Goal: Task Accomplishment & Management: Use online tool/utility

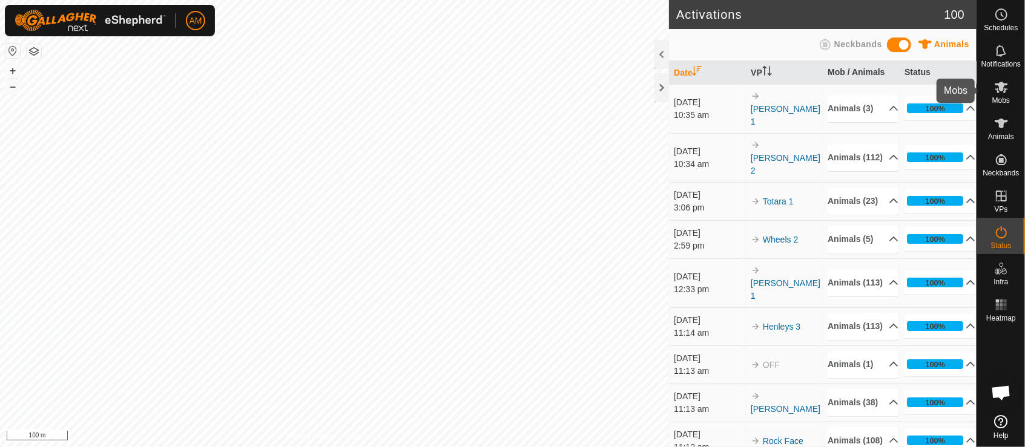
click at [1010, 101] on div "Mobs" at bounding box center [1001, 91] width 48 height 36
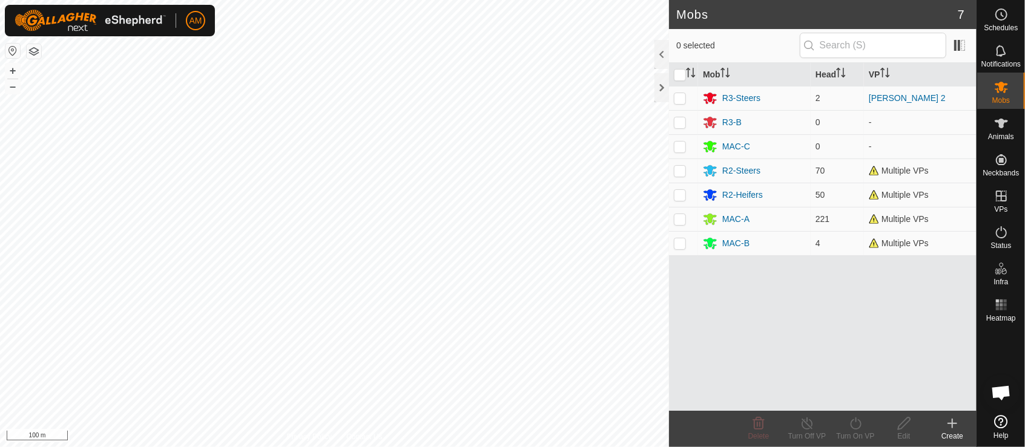
click at [949, 429] on icon at bounding box center [952, 423] width 15 height 15
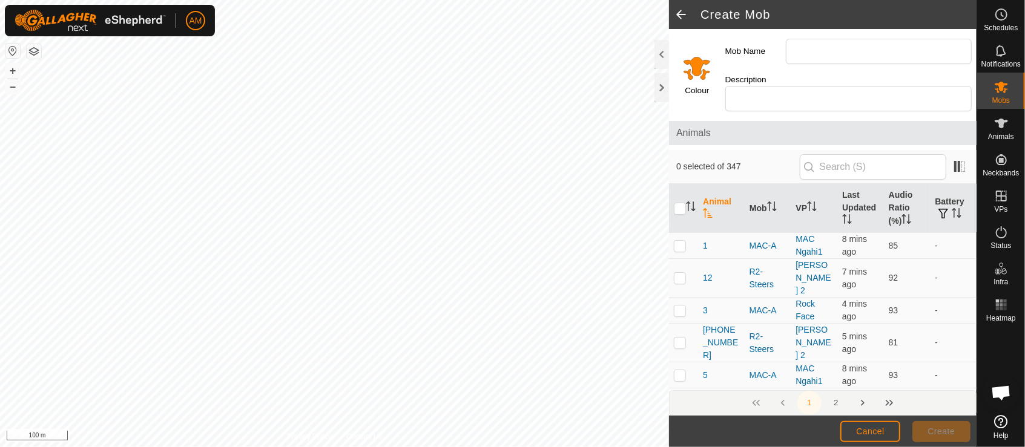
click at [678, 13] on span at bounding box center [681, 14] width 24 height 29
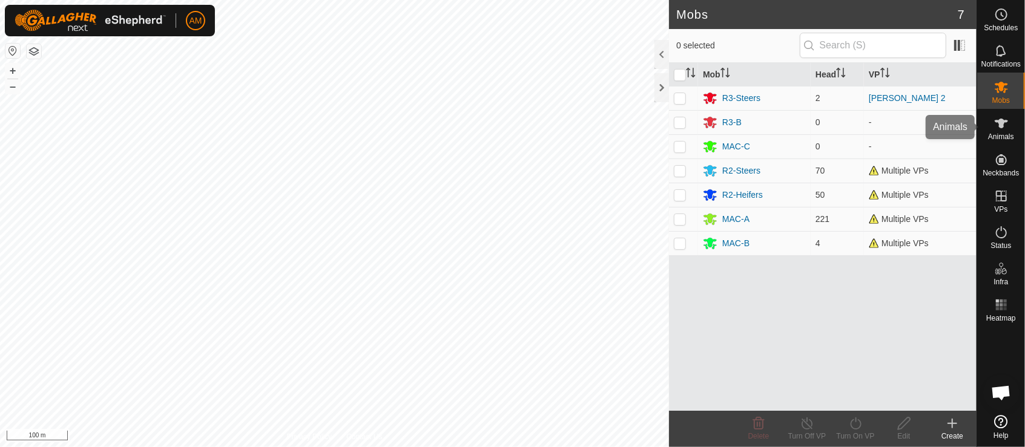
click at [1004, 139] on span "Animals" at bounding box center [1001, 136] width 26 height 7
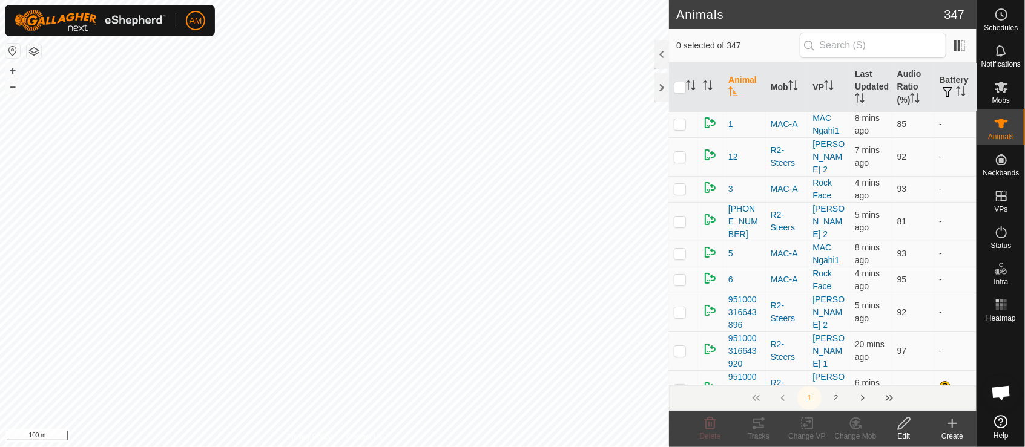
click at [944, 429] on create-svg-icon at bounding box center [952, 423] width 48 height 15
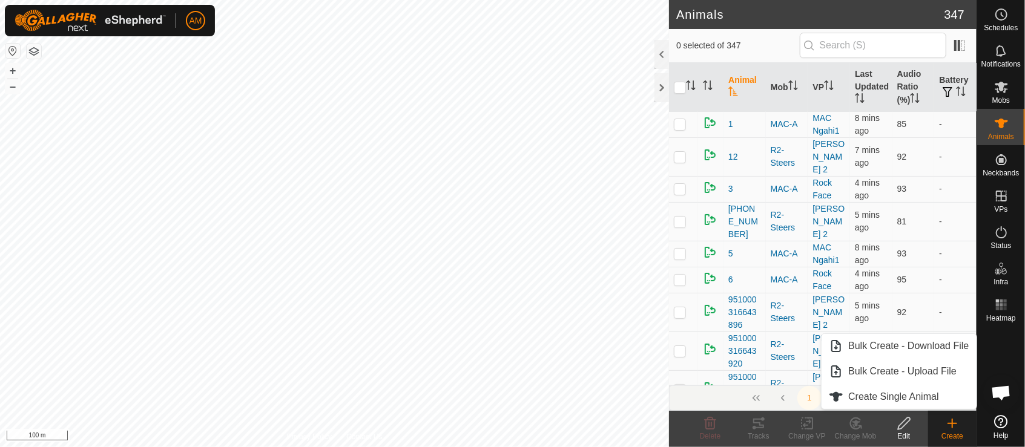
click at [936, 353] on link "Bulk Create - Download File" at bounding box center [898, 346] width 154 height 24
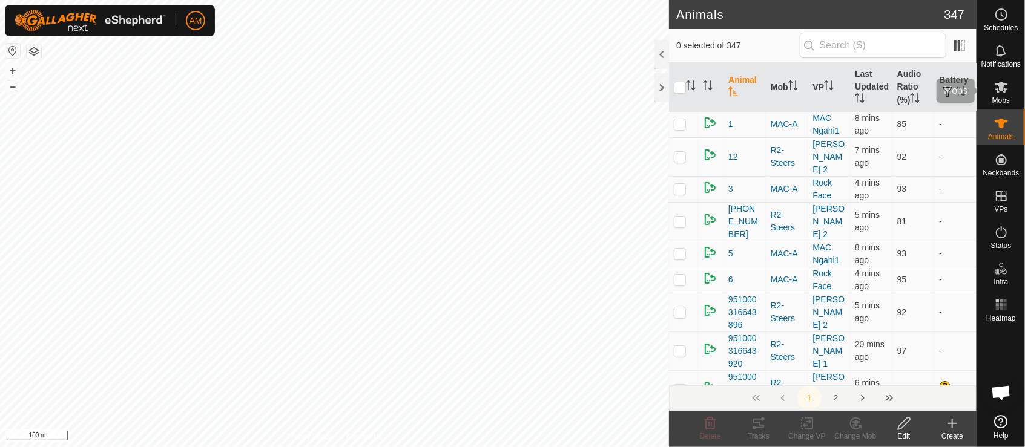
click at [1006, 104] on div "Mobs" at bounding box center [1001, 91] width 48 height 36
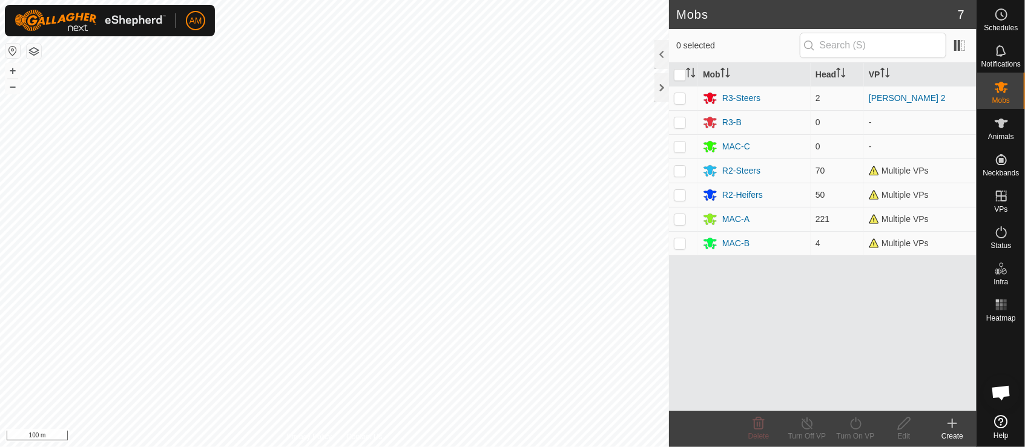
click at [955, 425] on icon at bounding box center [952, 423] width 15 height 15
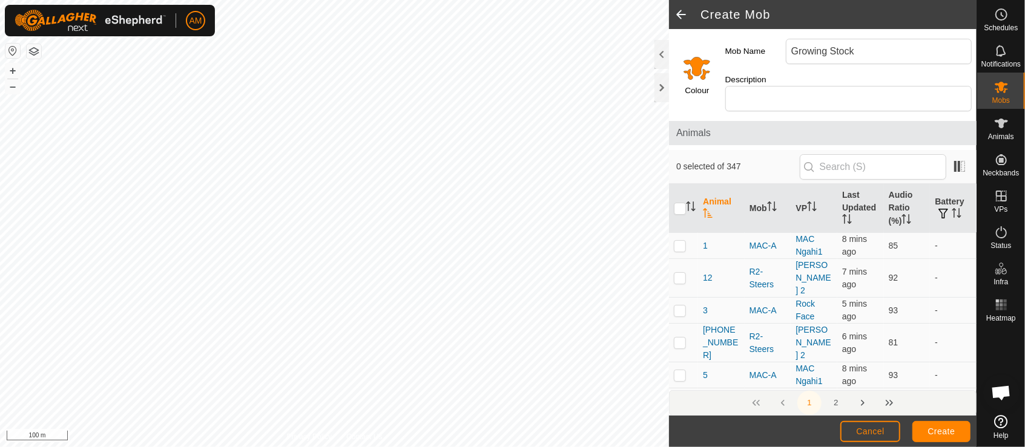
type input "Growing Stock"
click at [700, 59] on input "Select a color" at bounding box center [696, 67] width 29 height 29
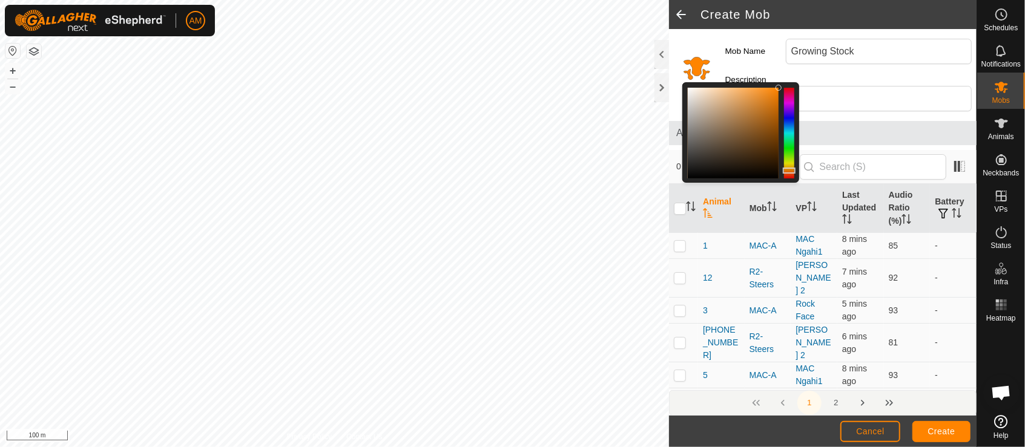
click at [793, 93] on div at bounding box center [789, 133] width 10 height 91
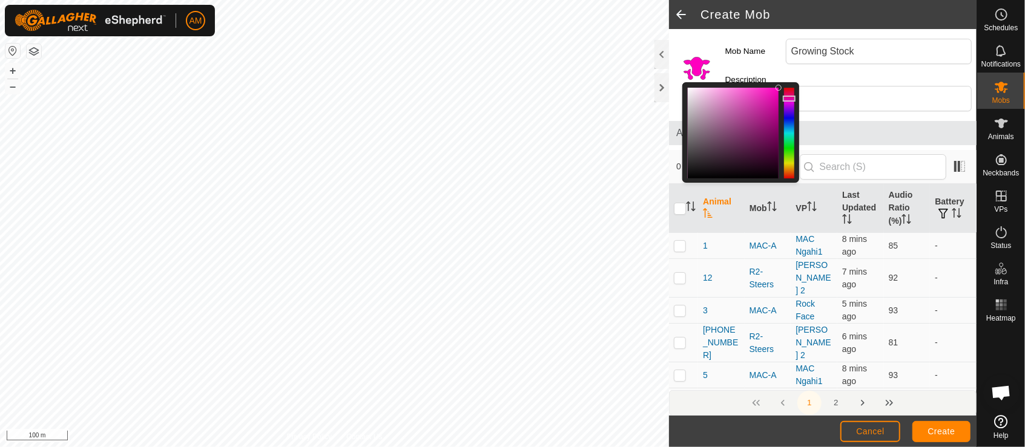
click at [793, 96] on div at bounding box center [789, 99] width 13 height 6
click at [948, 435] on span "Create" at bounding box center [941, 432] width 27 height 10
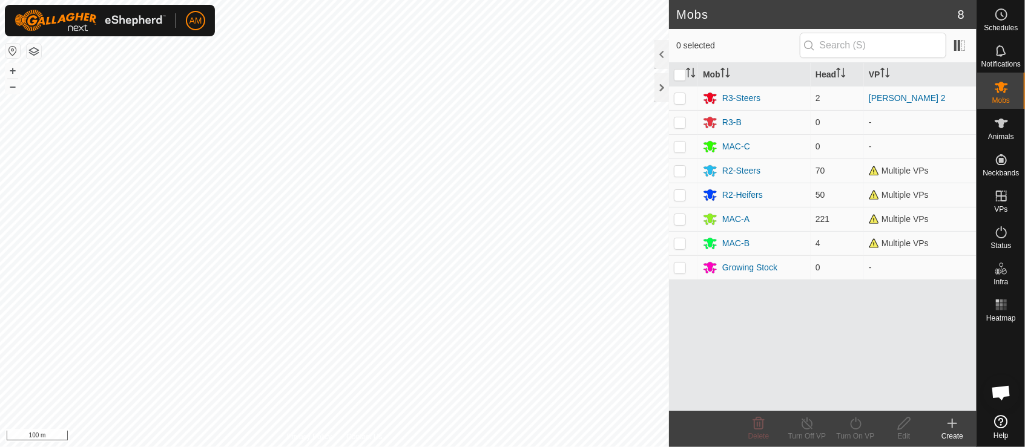
click at [959, 425] on icon at bounding box center [952, 423] width 15 height 15
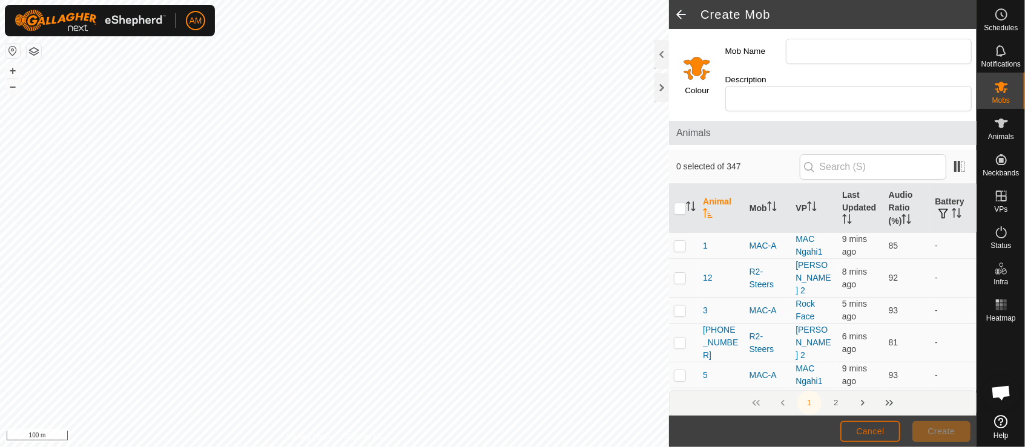
click at [876, 424] on button "Cancel" at bounding box center [870, 431] width 60 height 21
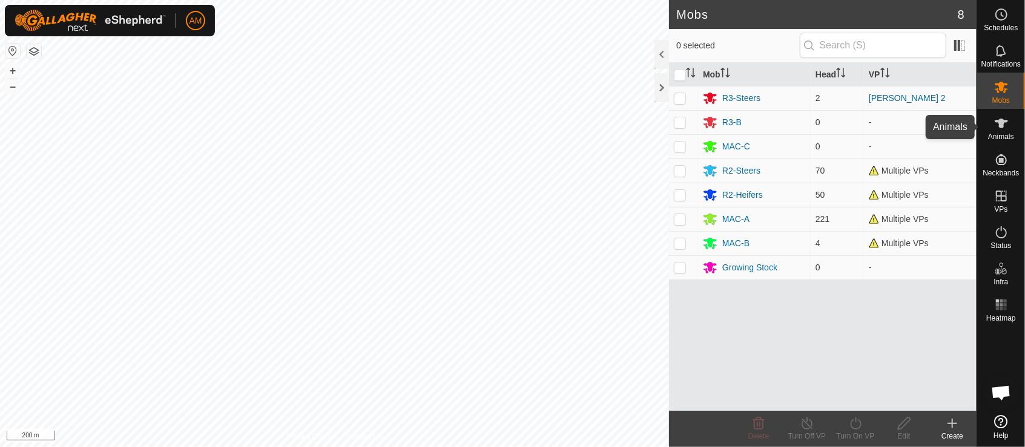
click at [996, 127] on icon at bounding box center [1001, 123] width 15 height 15
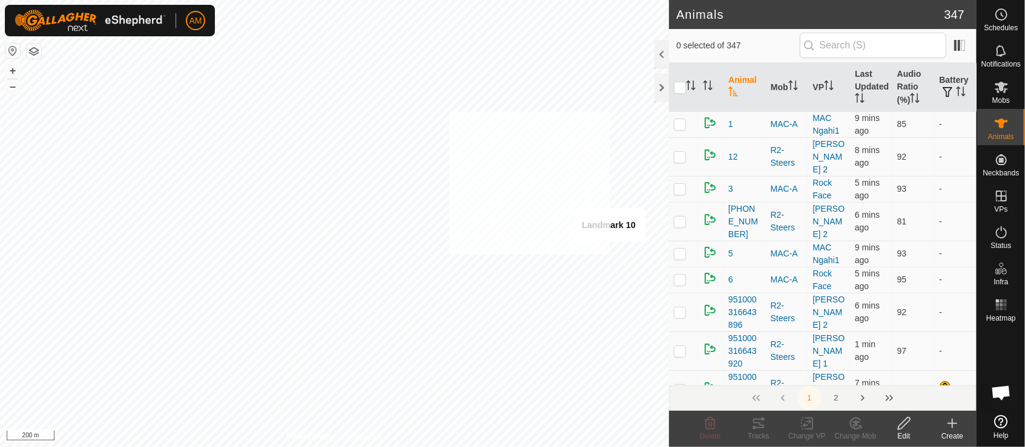
checkbox input "true"
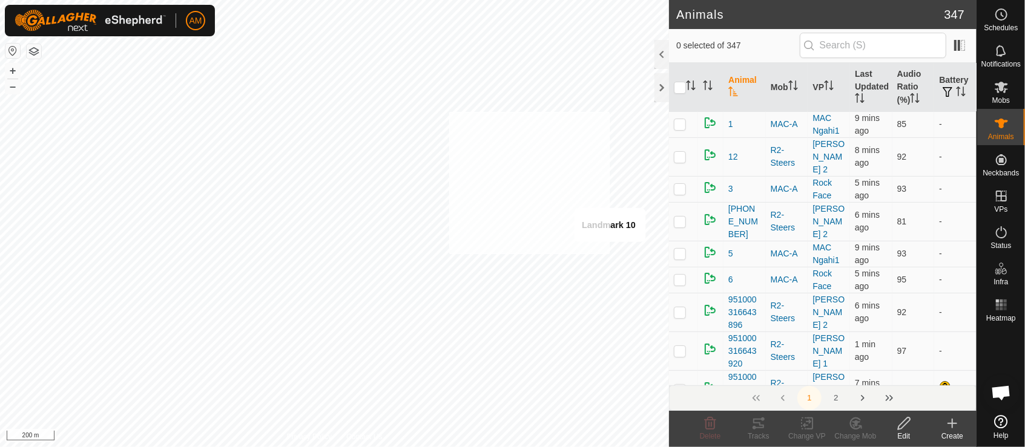
checkbox input "true"
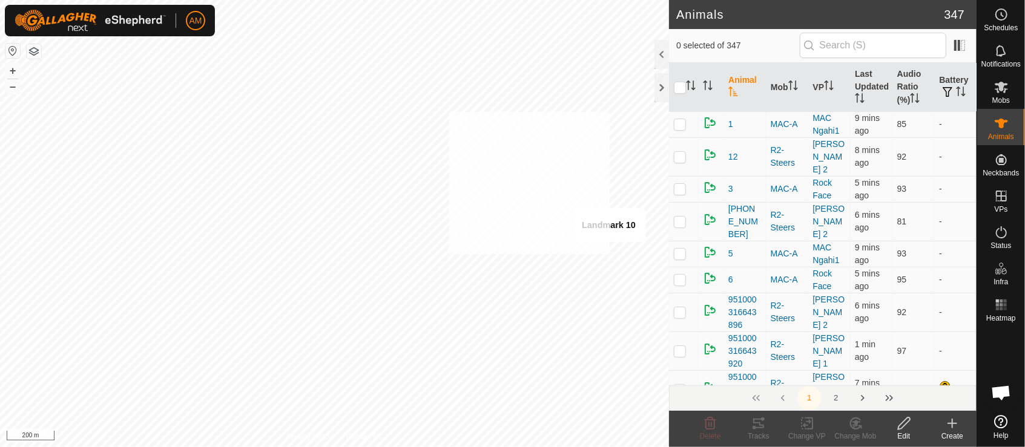
checkbox input "true"
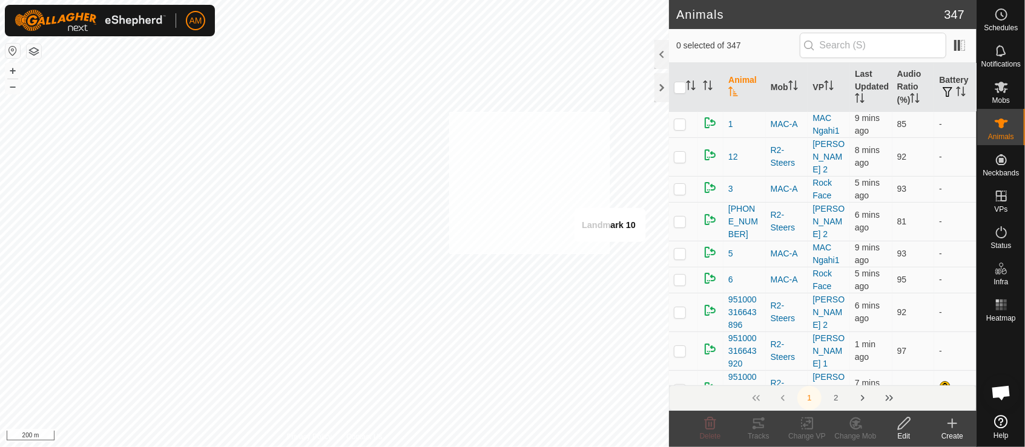
checkbox input "true"
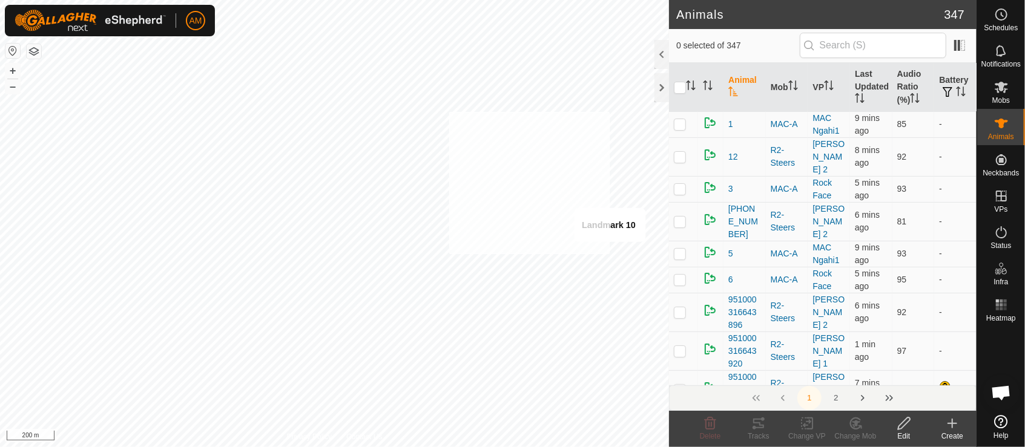
checkbox input "true"
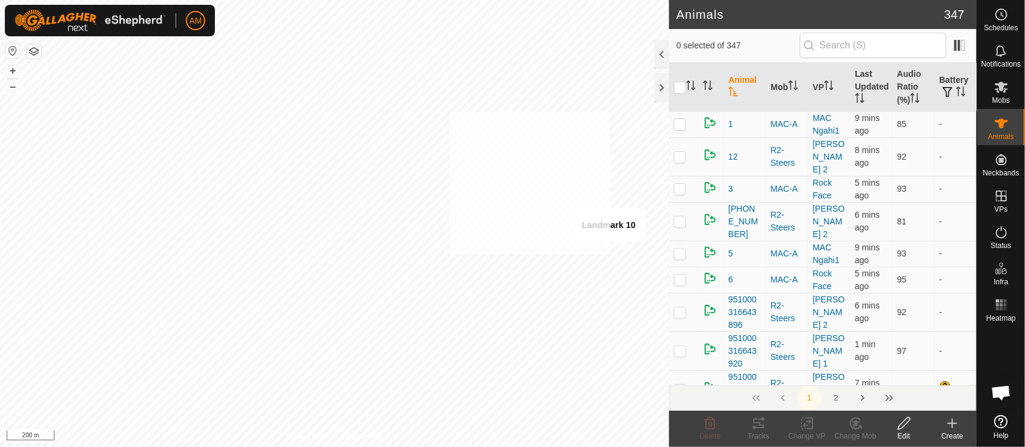
checkbox input "true"
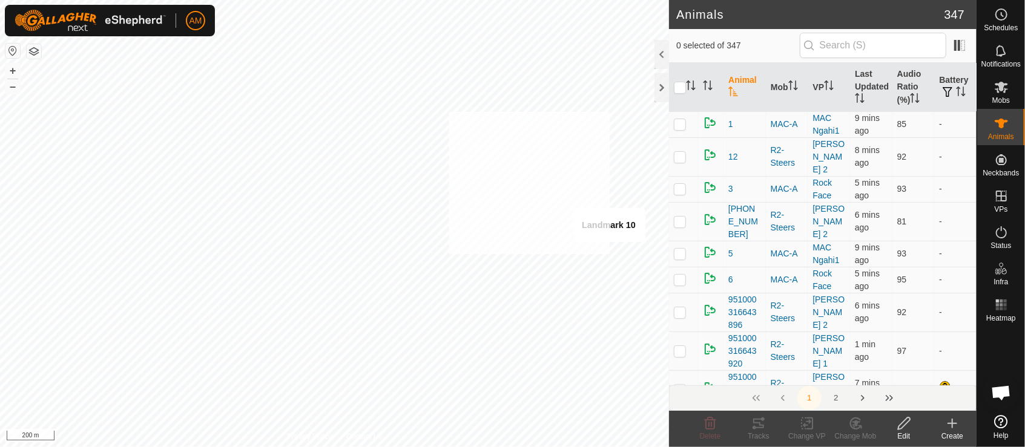
checkbox input "true"
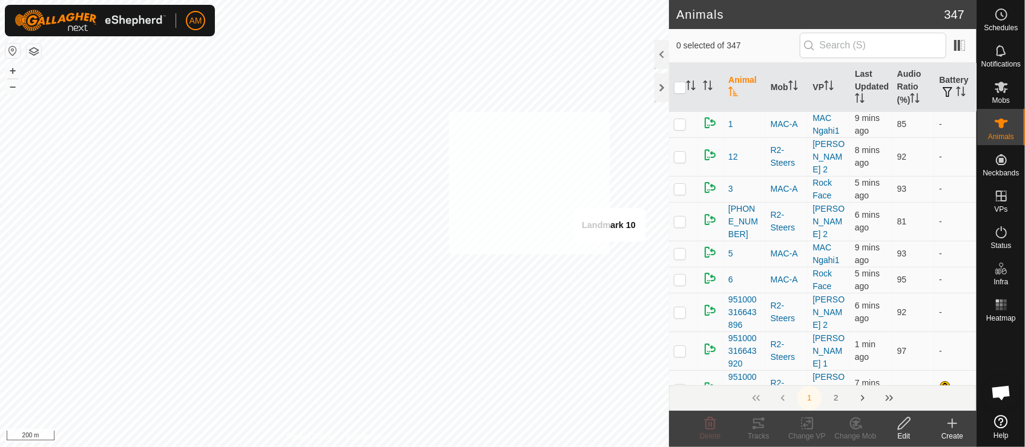
checkbox input "true"
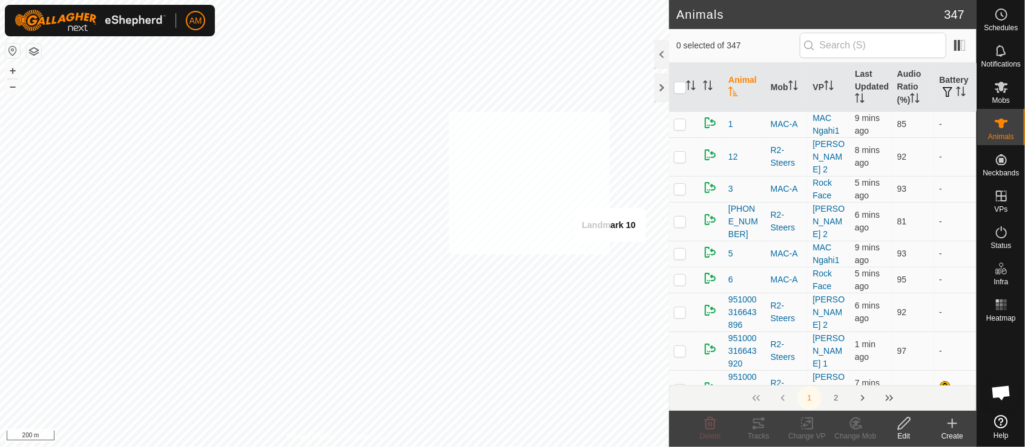
checkbox input "true"
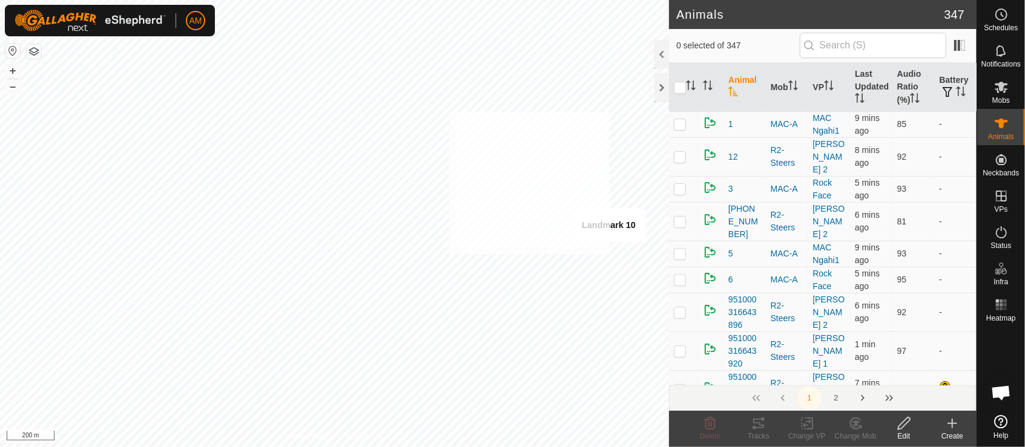
checkbox input "true"
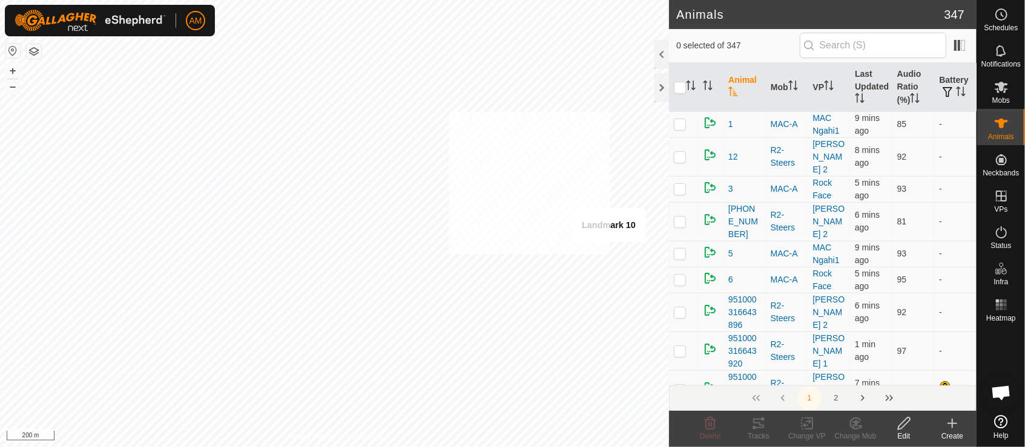
checkbox input "true"
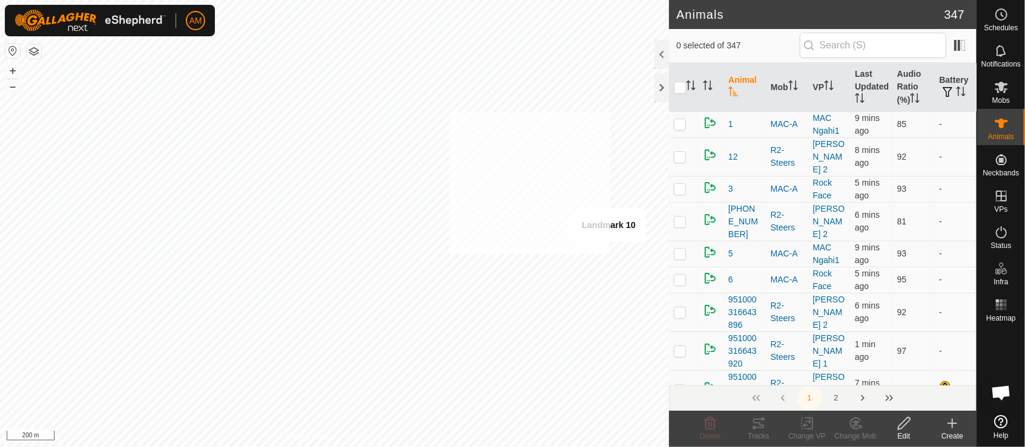
checkbox input "true"
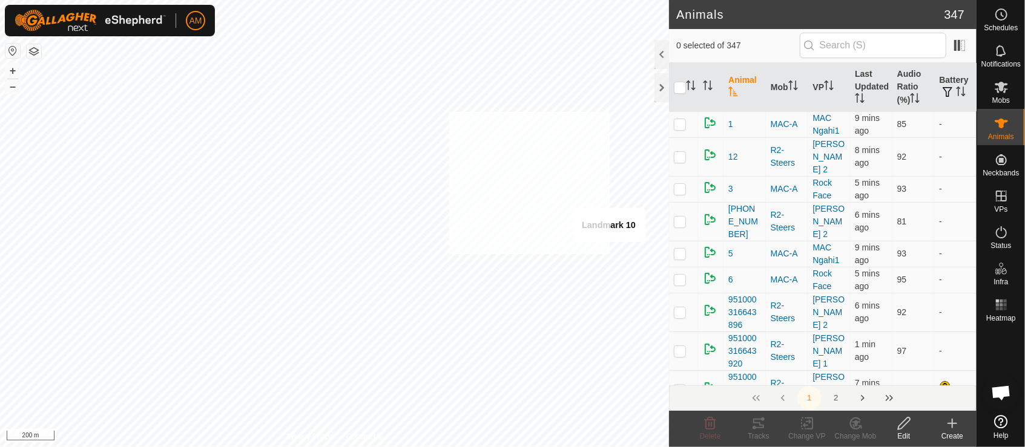
checkbox input "true"
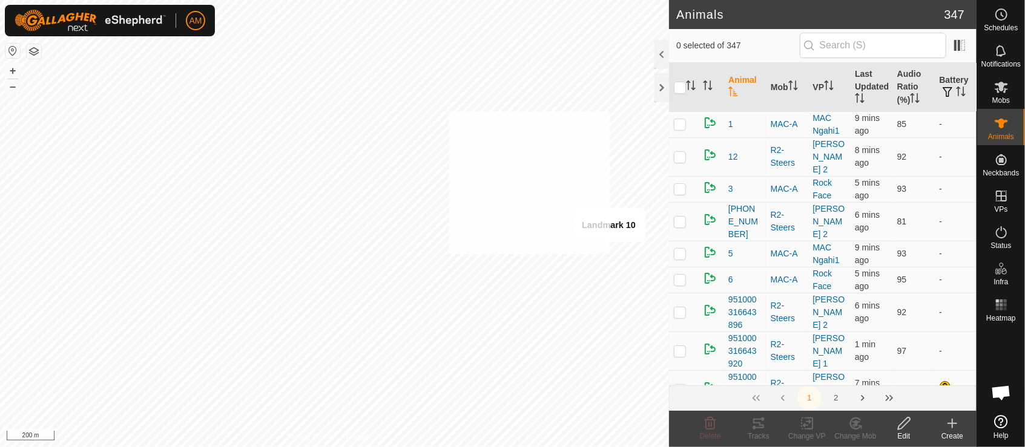
checkbox input "true"
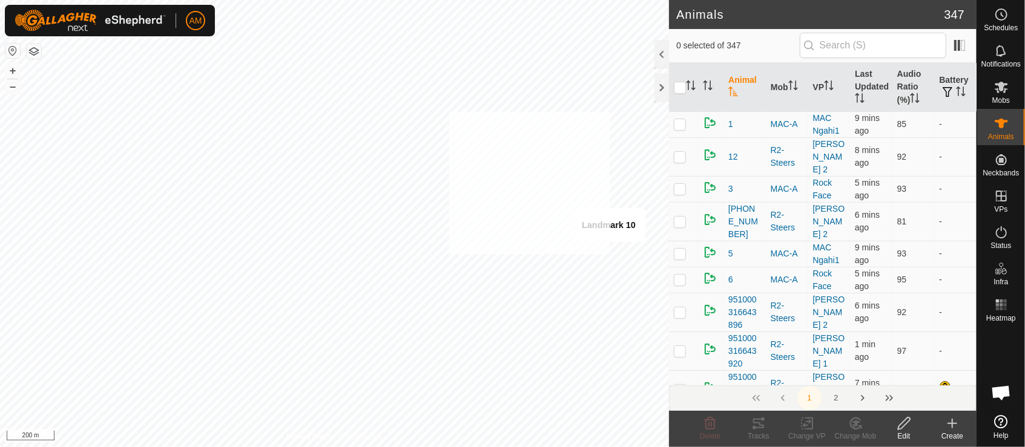
checkbox input "true"
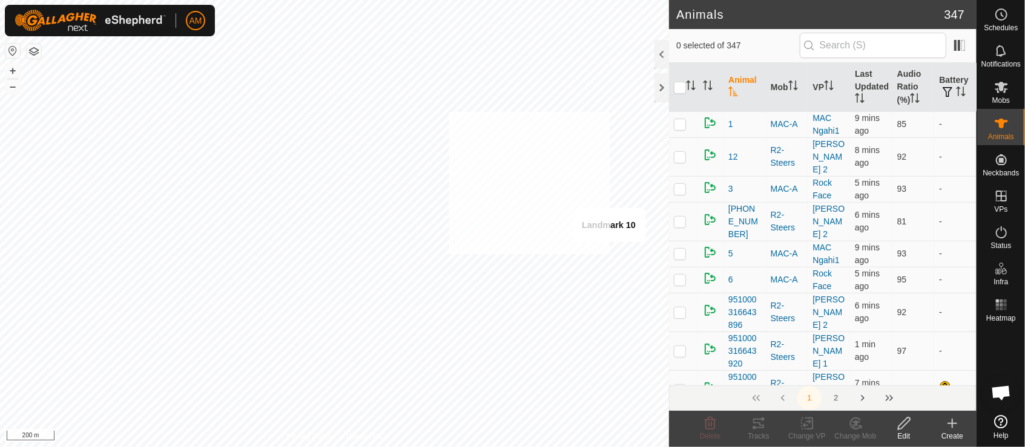
checkbox input "true"
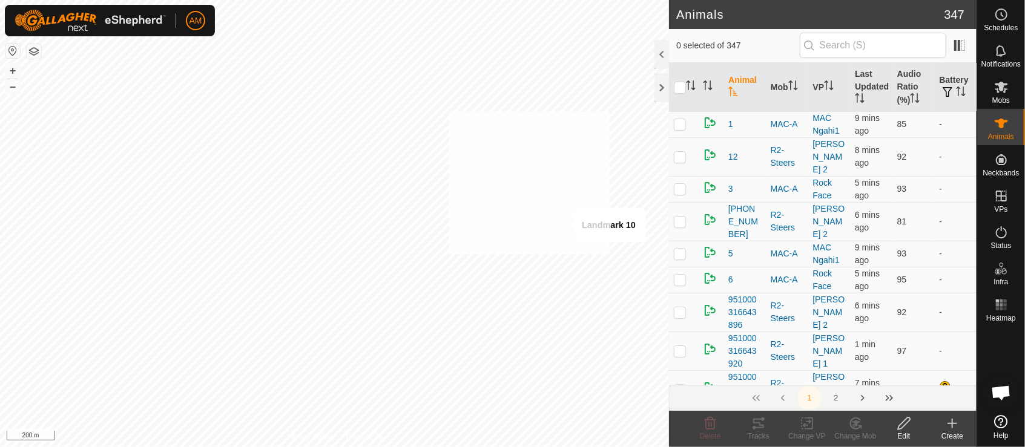
checkbox input "true"
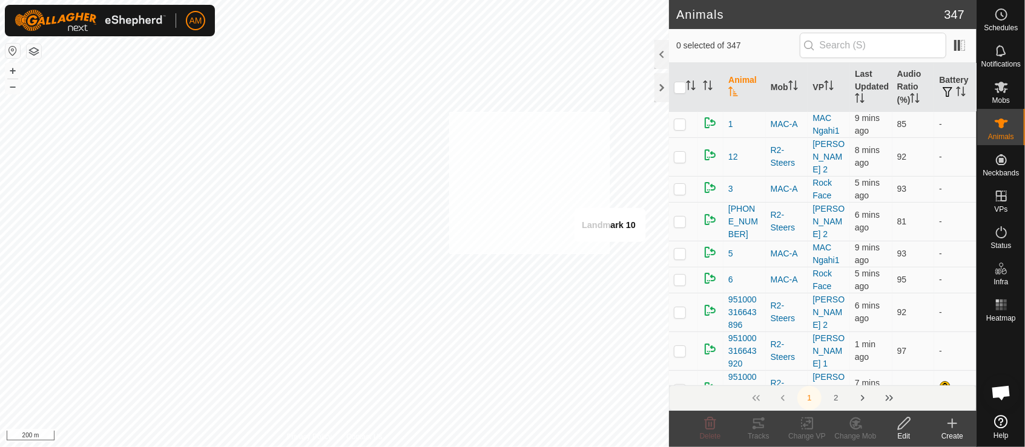
checkbox input "true"
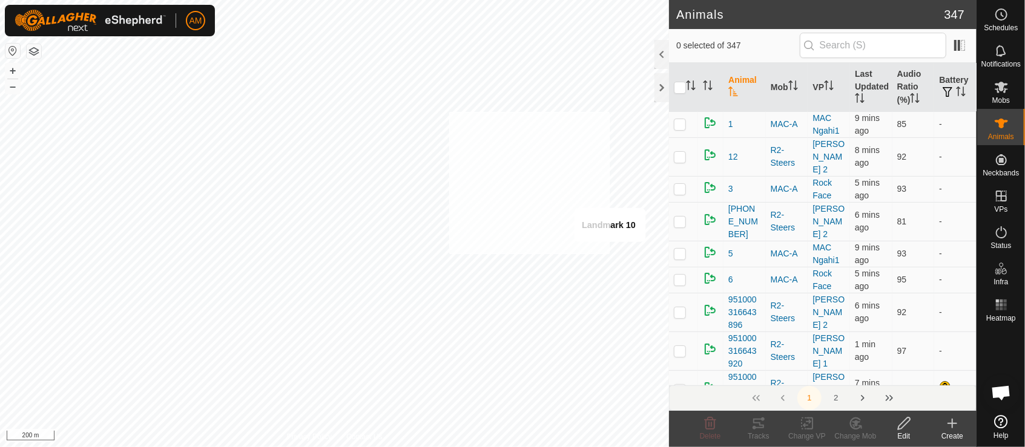
checkbox input "true"
click at [851, 426] on icon at bounding box center [855, 423] width 10 height 11
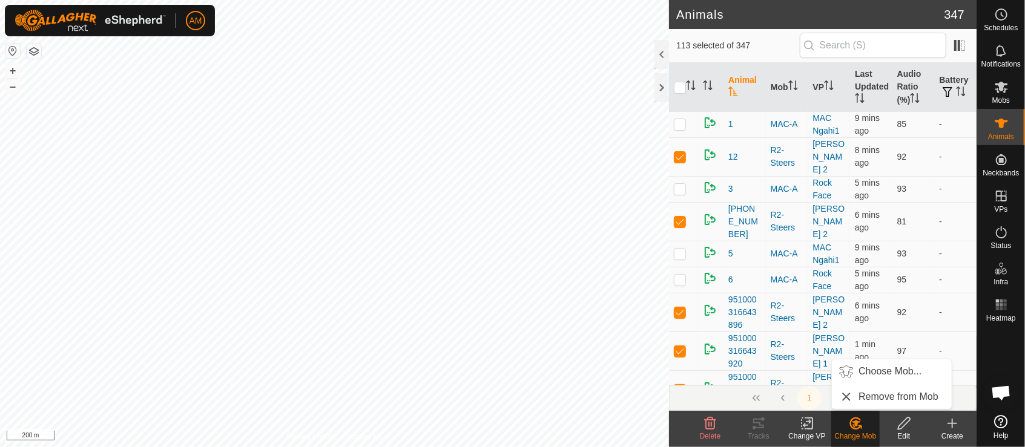
click at [897, 369] on link "Choose Mob..." at bounding box center [892, 371] width 120 height 24
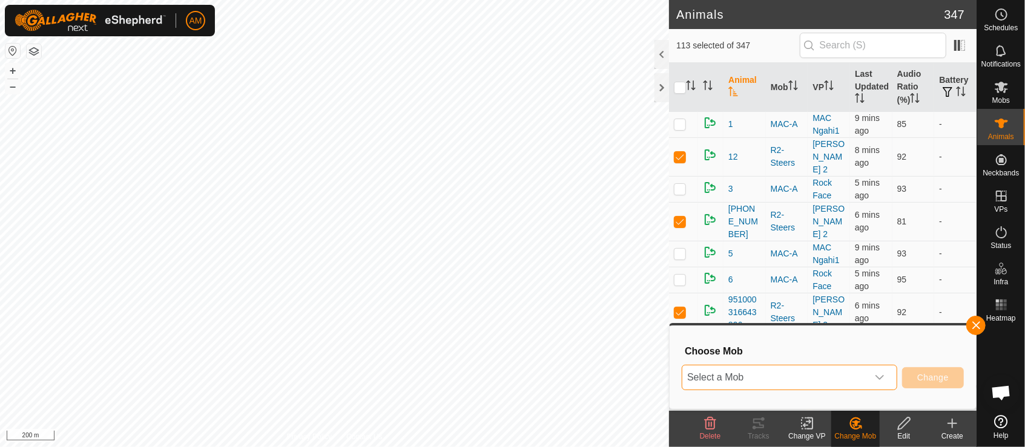
click at [829, 377] on span "Select a Mob" at bounding box center [774, 378] width 185 height 24
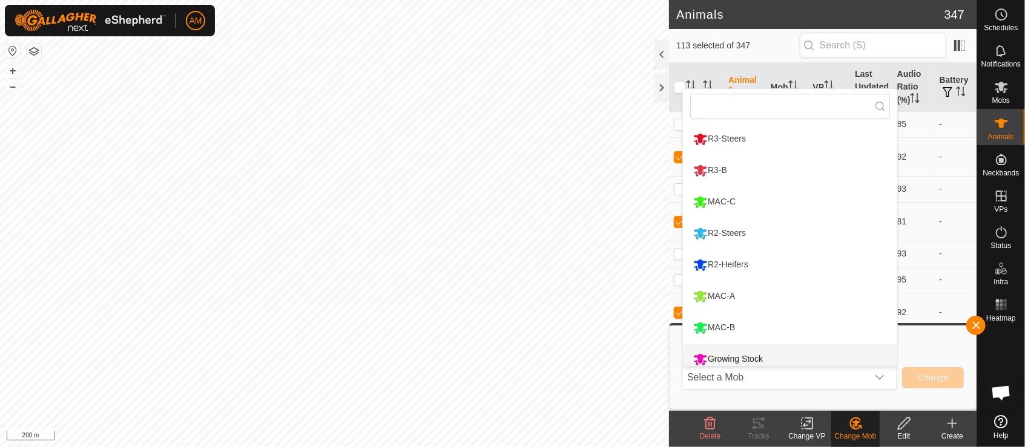
scroll to position [8, 0]
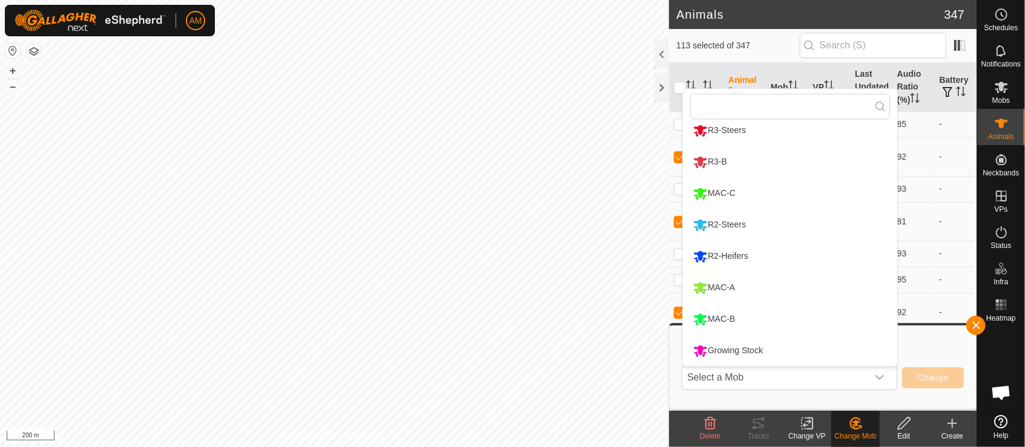
click at [726, 349] on li "Growing Stock" at bounding box center [790, 351] width 214 height 30
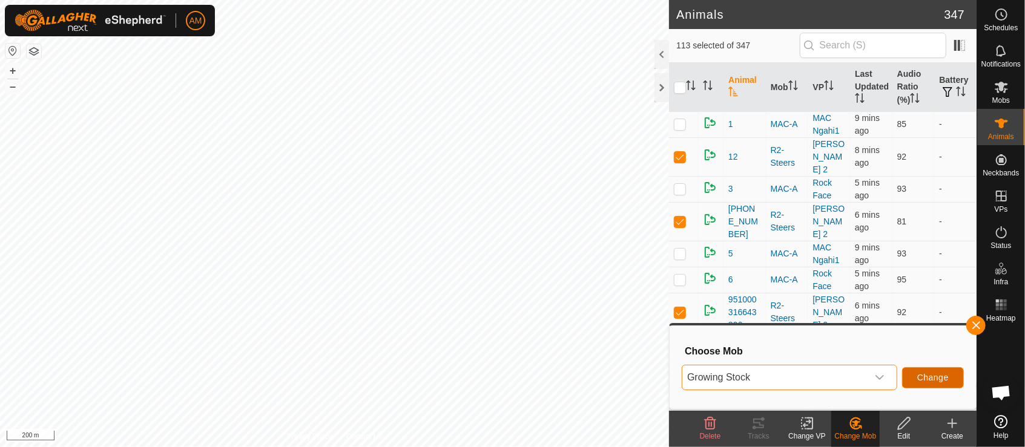
click at [945, 384] on button "Change" at bounding box center [933, 377] width 62 height 21
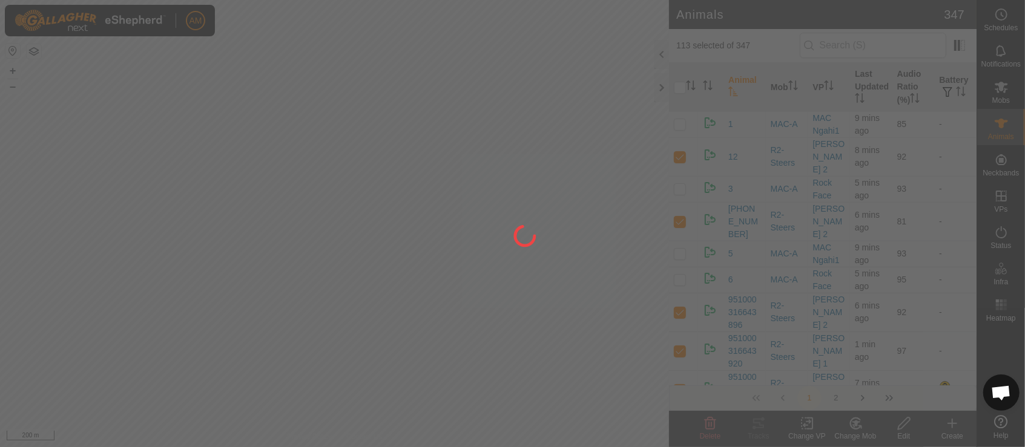
checkbox input "false"
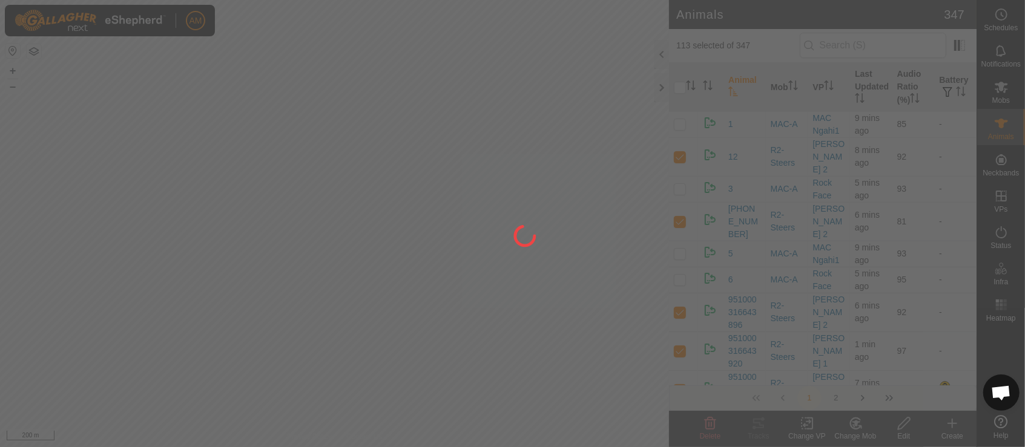
checkbox input "false"
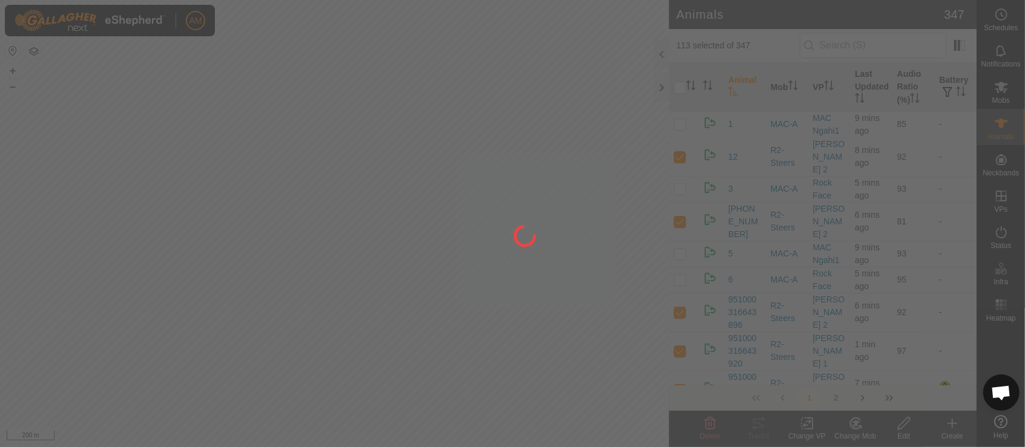
checkbox input "false"
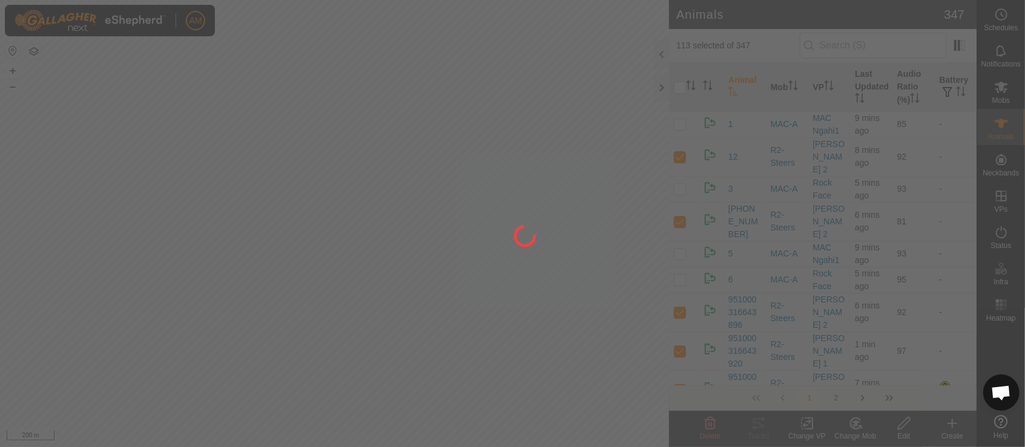
checkbox input "false"
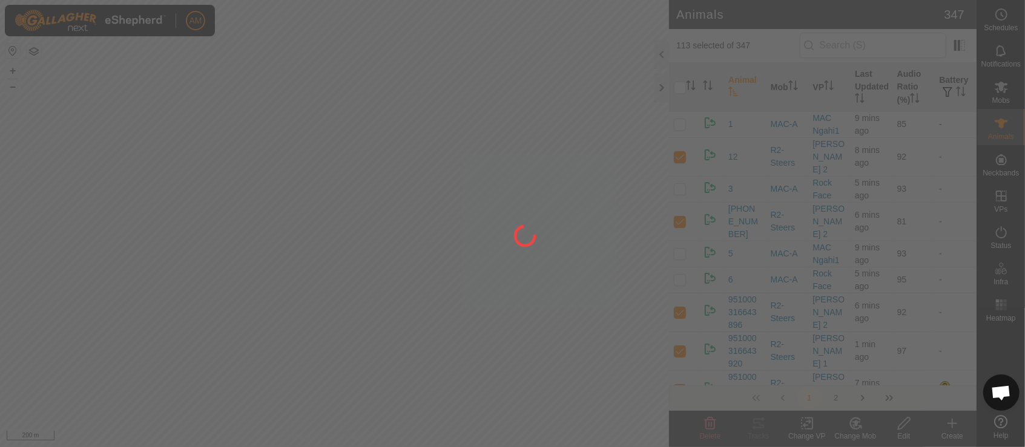
checkbox input "false"
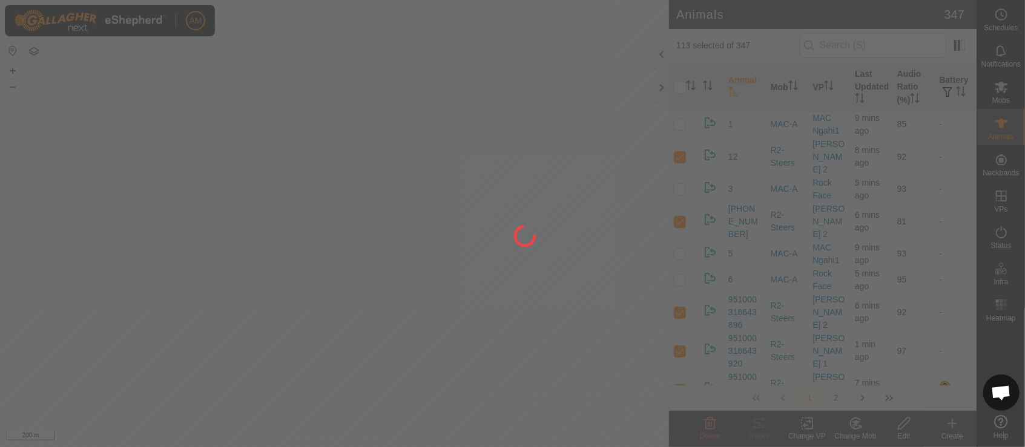
checkbox input "false"
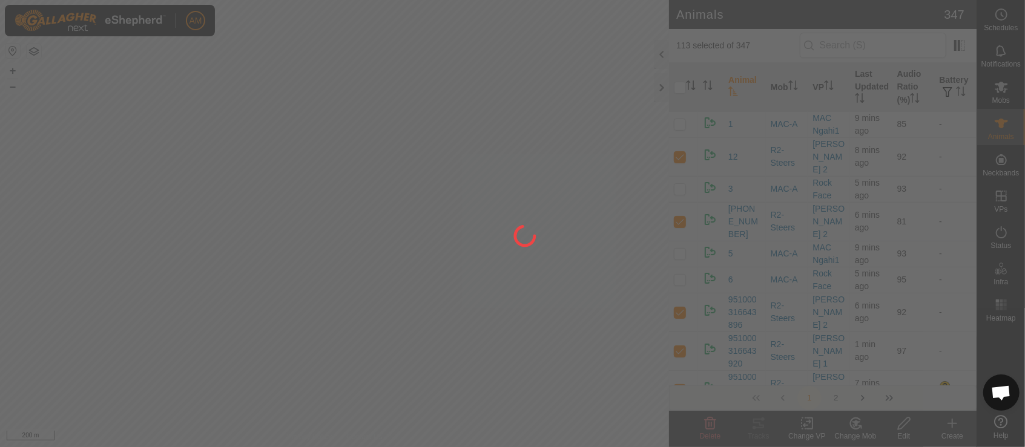
checkbox input "false"
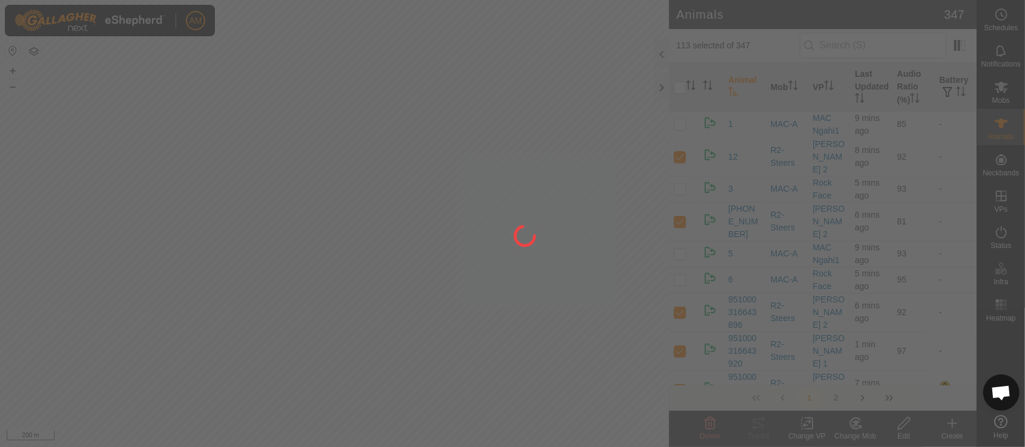
checkbox input "false"
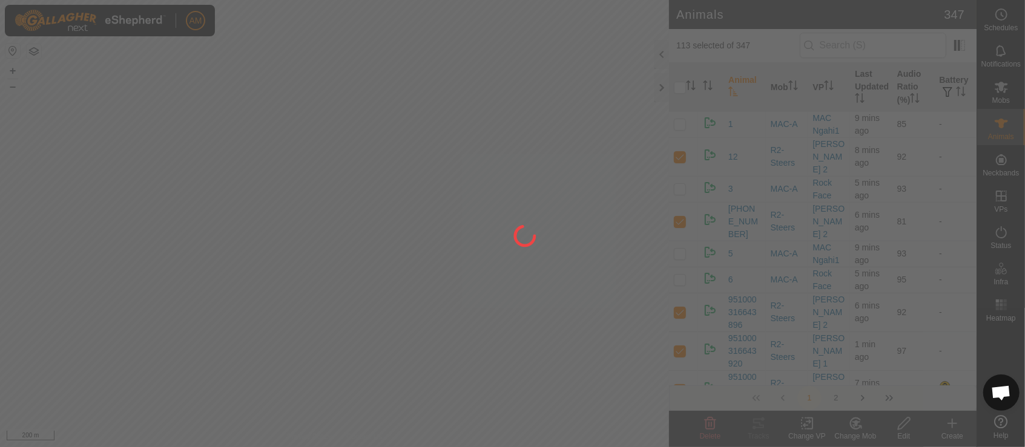
checkbox input "false"
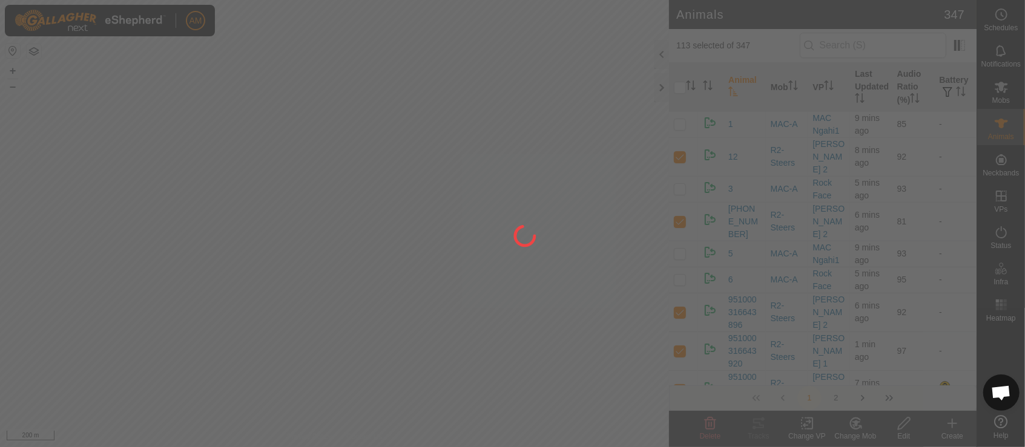
checkbox input "false"
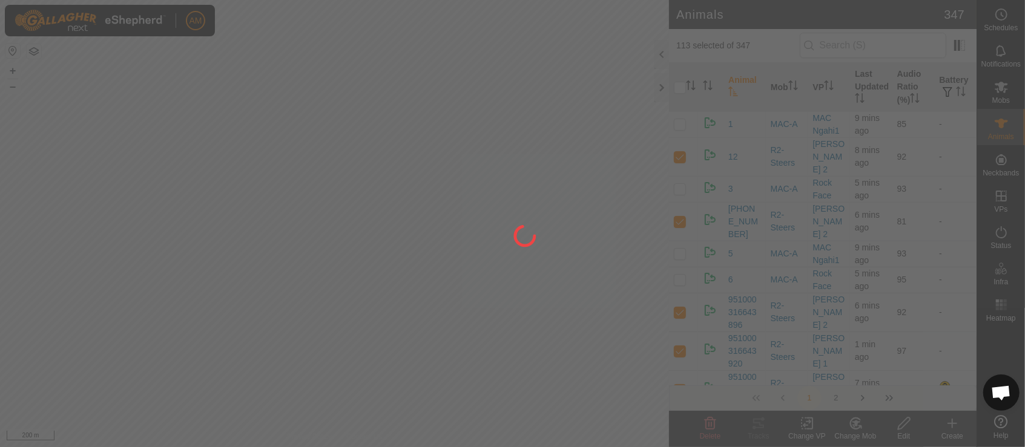
checkbox input "false"
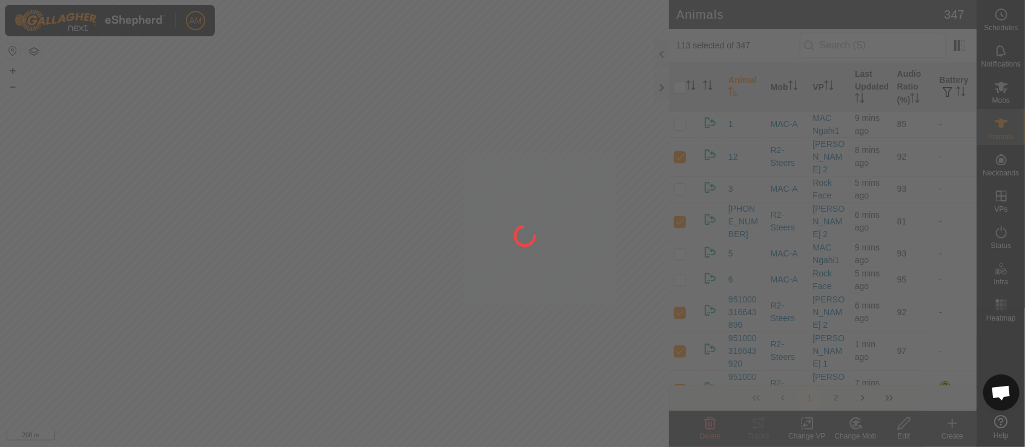
checkbox input "false"
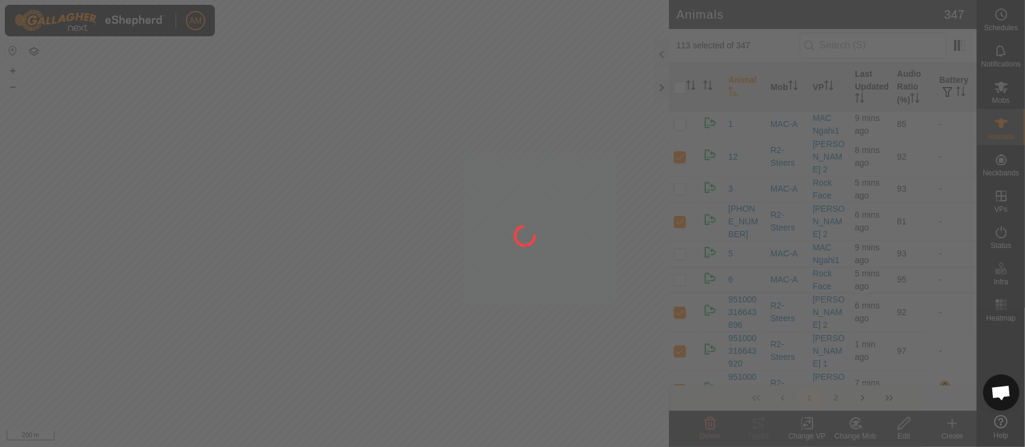
checkbox input "false"
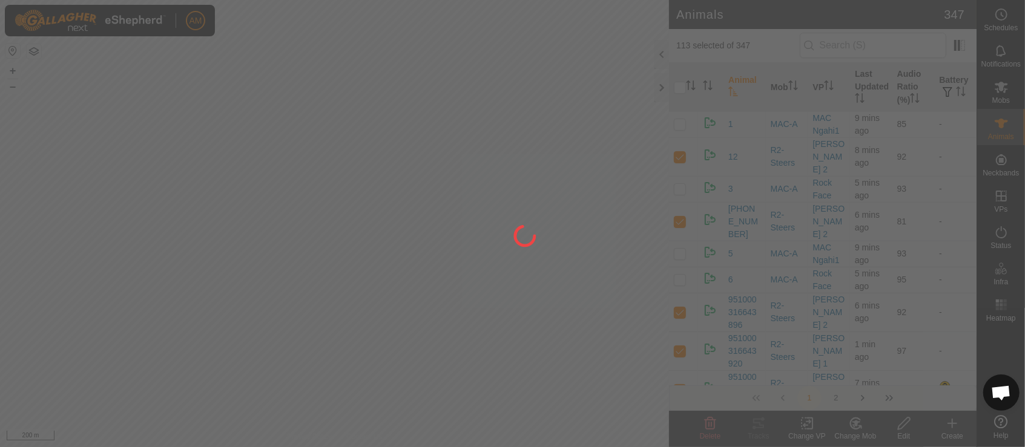
checkbox input "false"
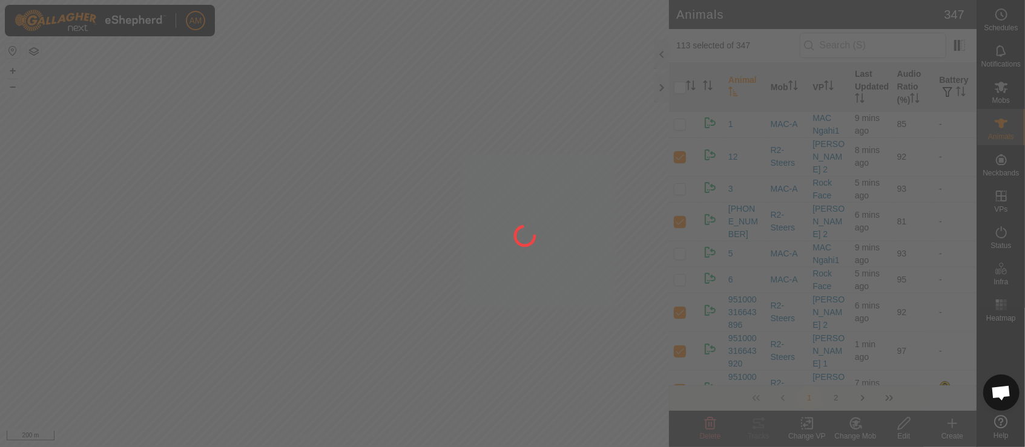
checkbox input "false"
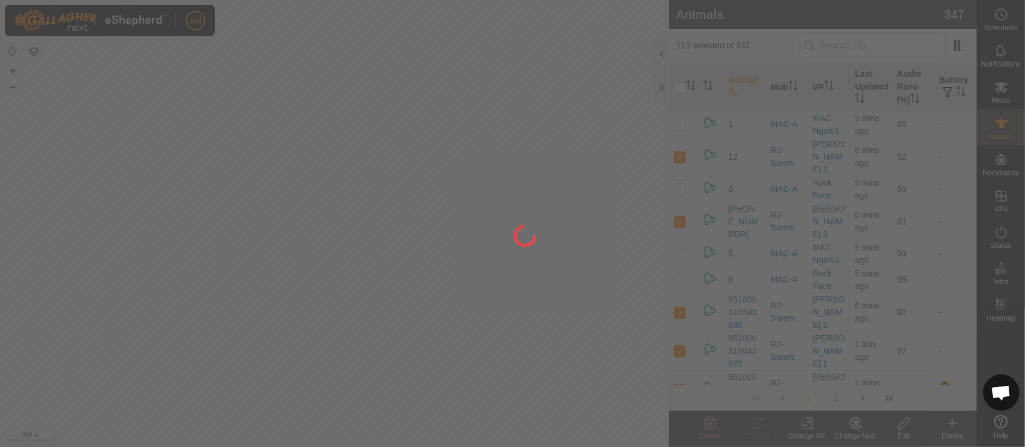
checkbox input "false"
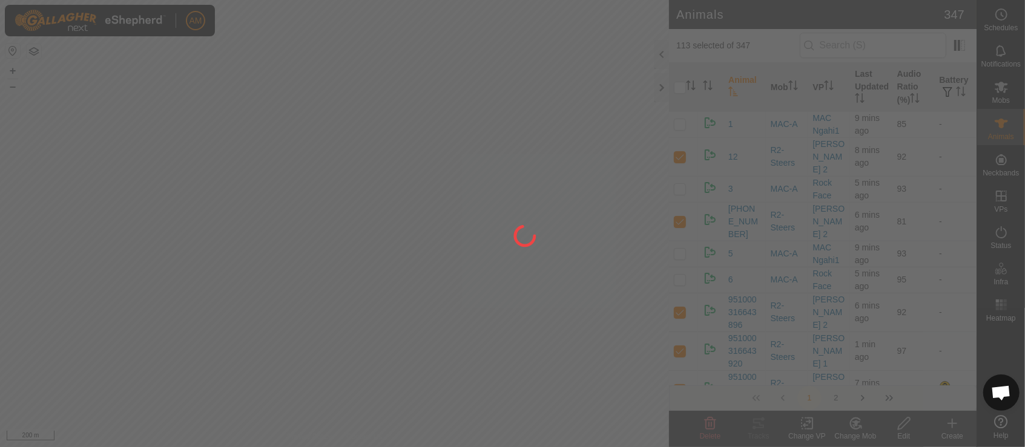
checkbox input "false"
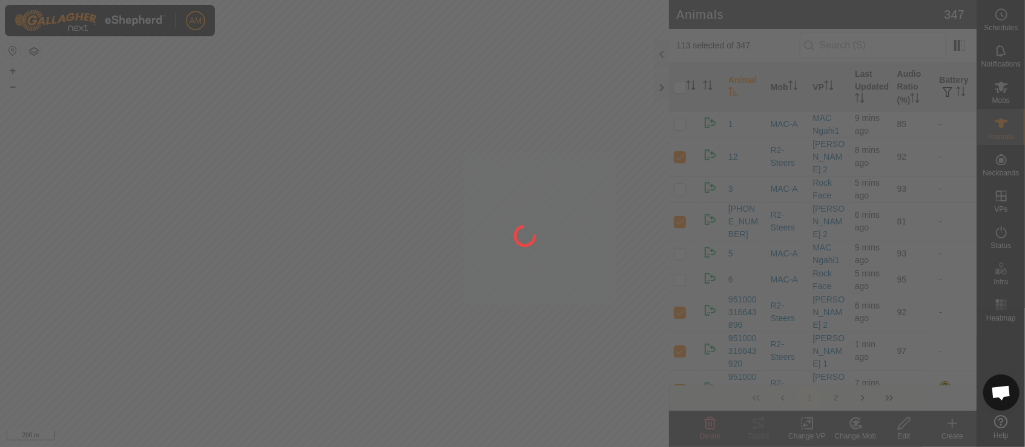
checkbox input "false"
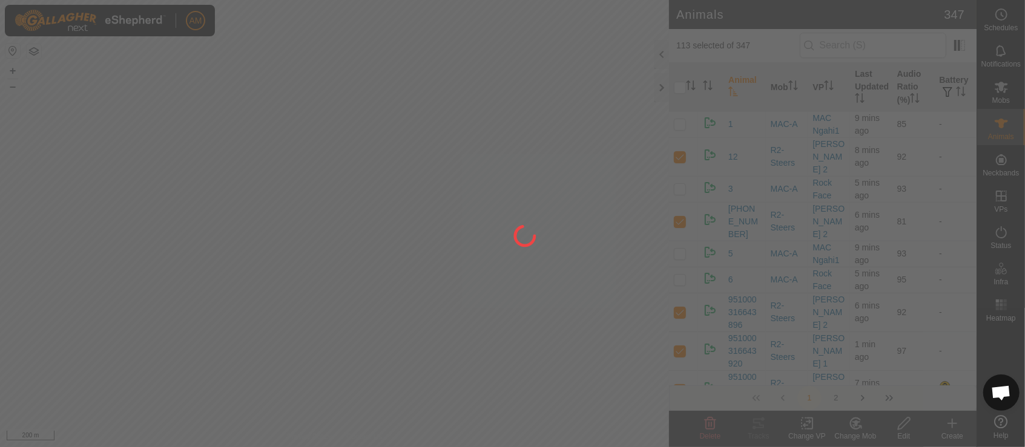
checkbox input "false"
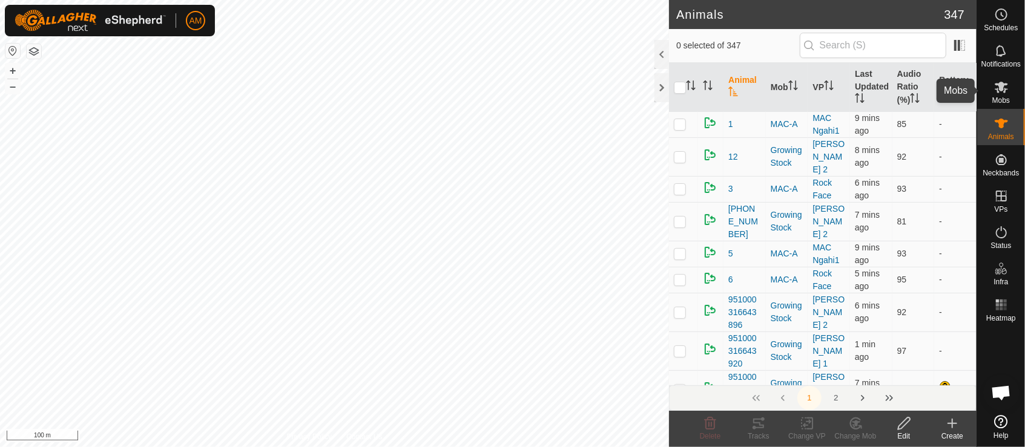
click at [1005, 100] on span "Mobs" at bounding box center [1001, 100] width 18 height 7
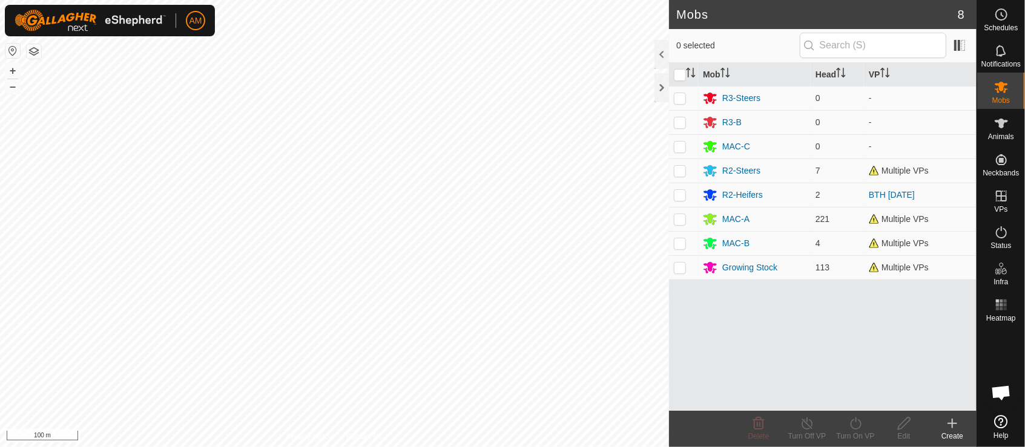
click at [681, 272] on td at bounding box center [683, 267] width 29 height 24
checkbox input "true"
click at [860, 426] on icon at bounding box center [855, 424] width 11 height 12
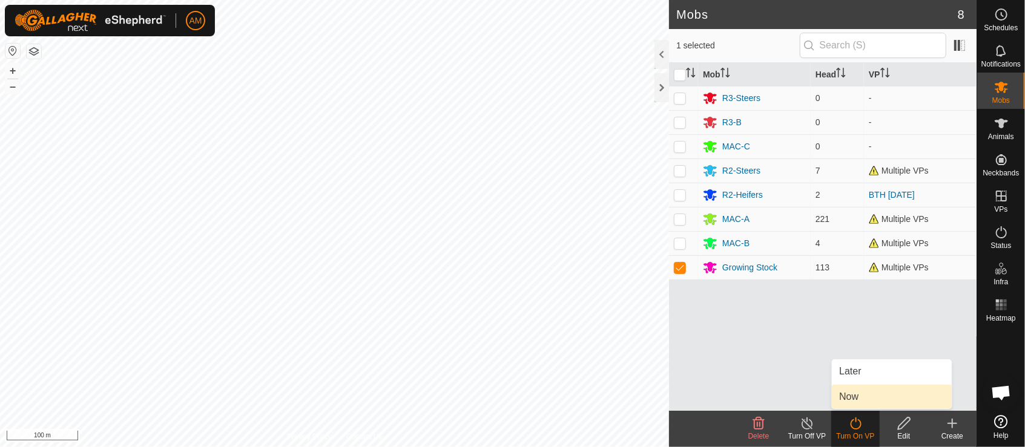
click at [862, 400] on link "Now" at bounding box center [892, 397] width 120 height 24
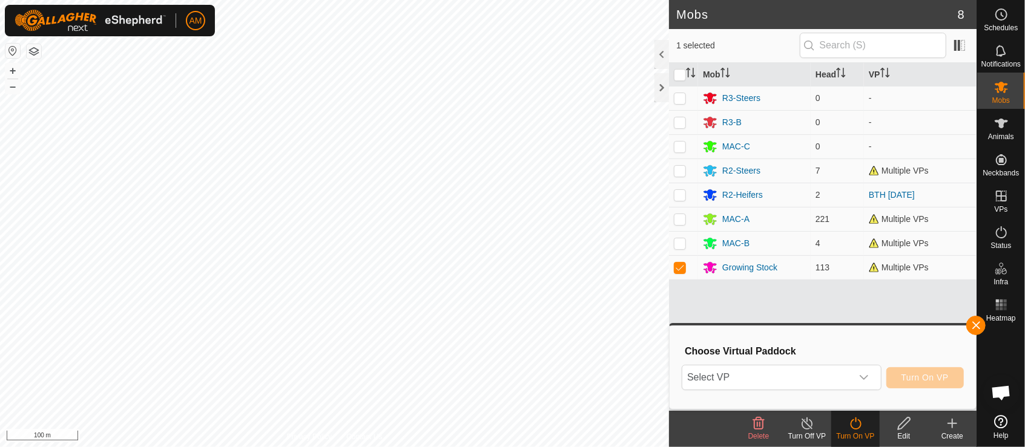
click at [859, 373] on icon "dropdown trigger" at bounding box center [864, 378] width 10 height 10
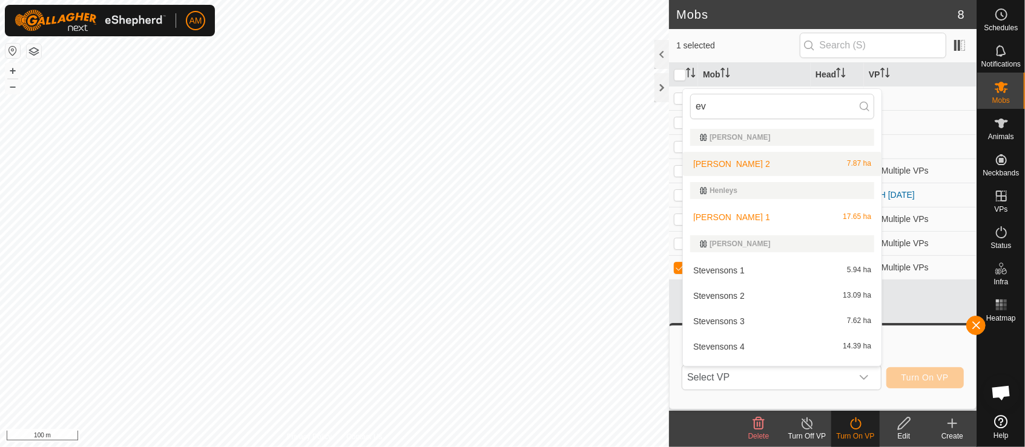
type input "e"
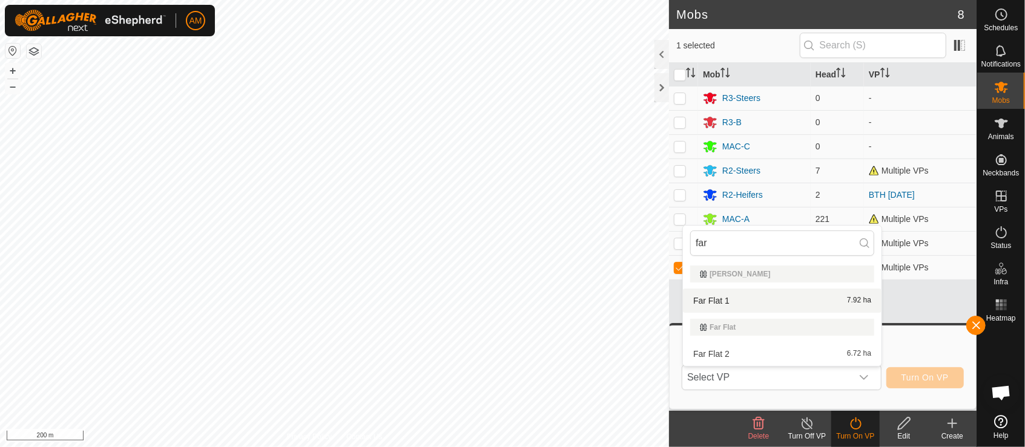
type input "far"
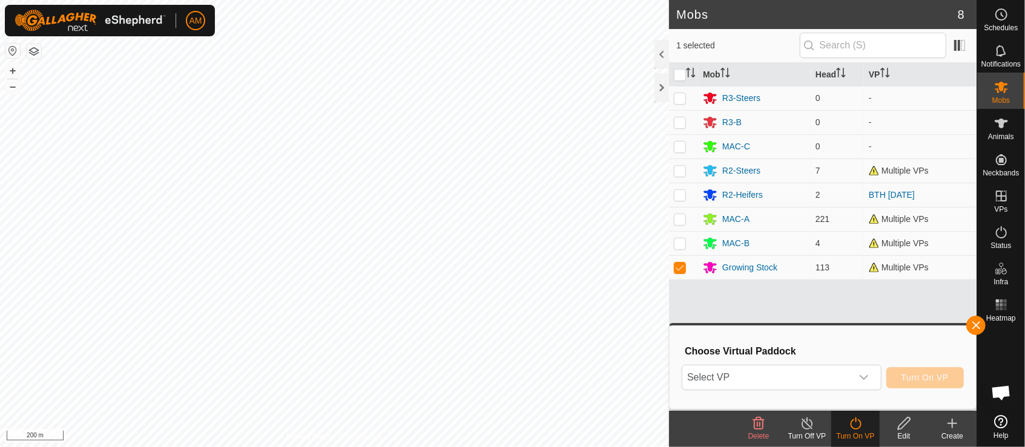
click at [723, 389] on span "Select VP" at bounding box center [766, 378] width 169 height 24
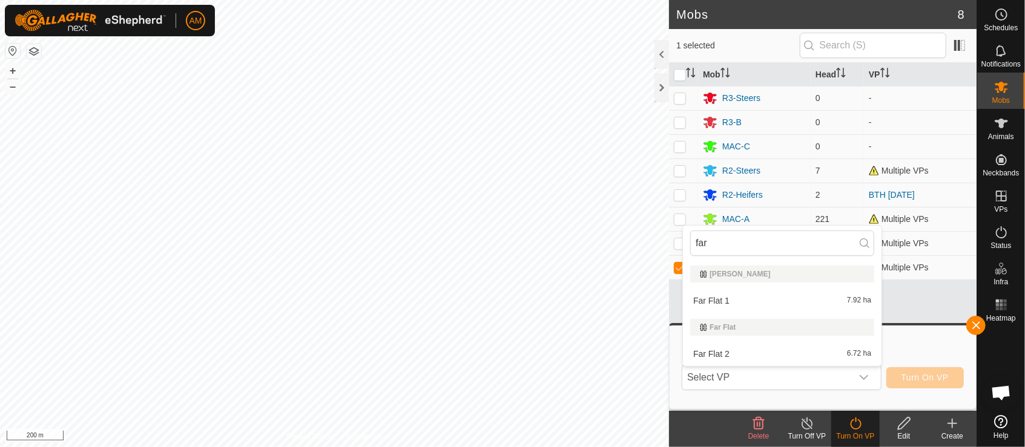
click at [914, 306] on div "Mob Head VP R3-Steers 0 - R3-B 0 - MAC-C 0 - R2-Steers 7 Multiple VPs R2-Heifer…" at bounding box center [822, 237] width 307 height 348
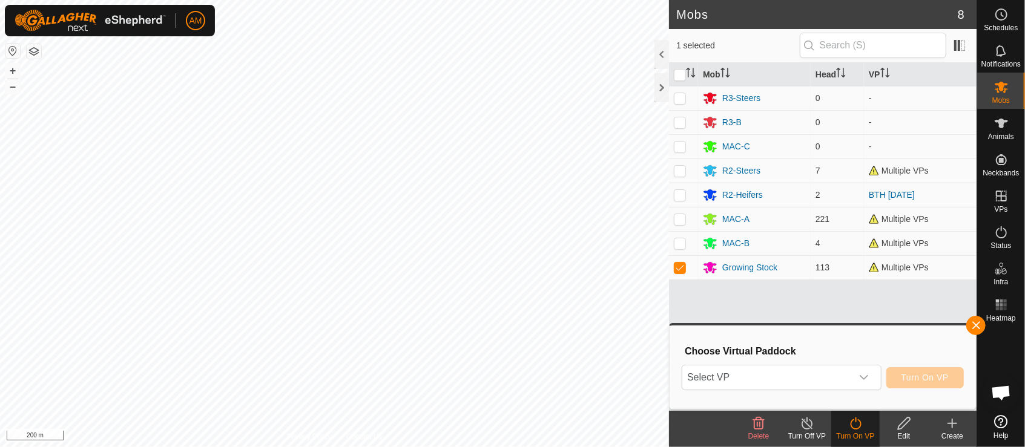
click at [978, 324] on button "button" at bounding box center [975, 325] width 19 height 19
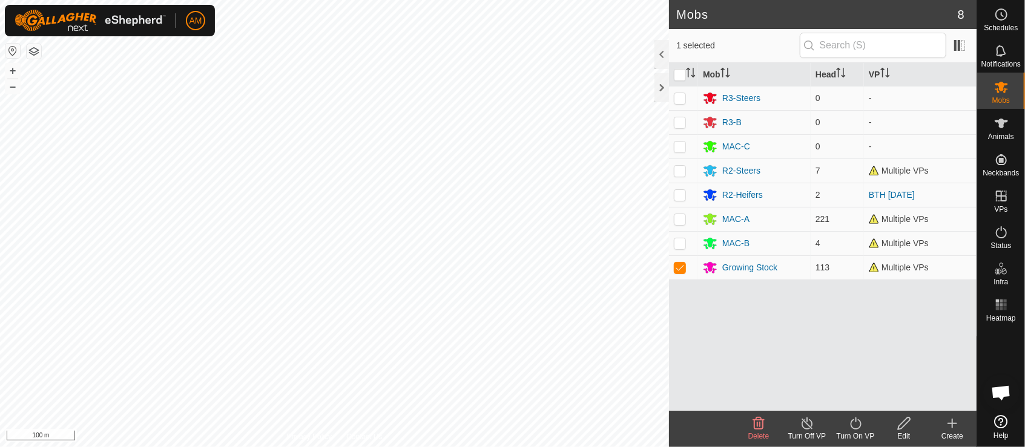
click at [0, 179] on html "AM Schedules Notifications Mobs Animals Neckbands VPs Status Infra Heatmap Help…" at bounding box center [512, 223] width 1025 height 447
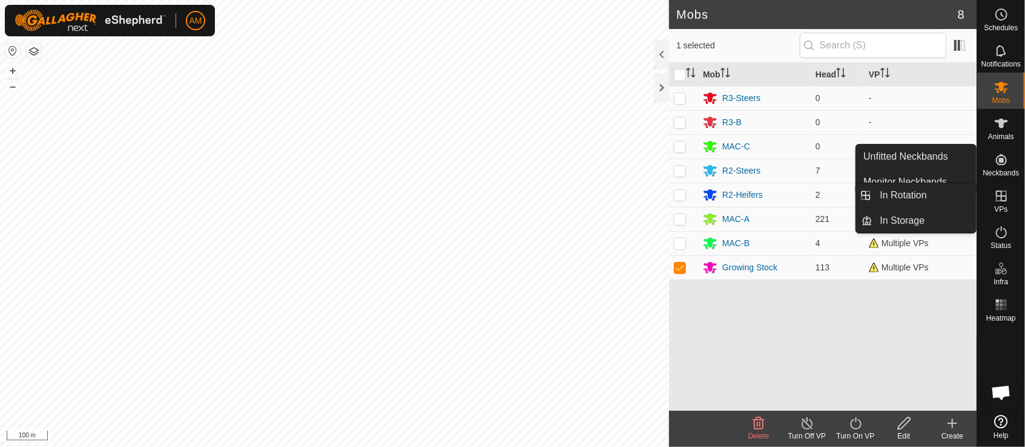
click at [1004, 200] on icon at bounding box center [1001, 196] width 15 height 15
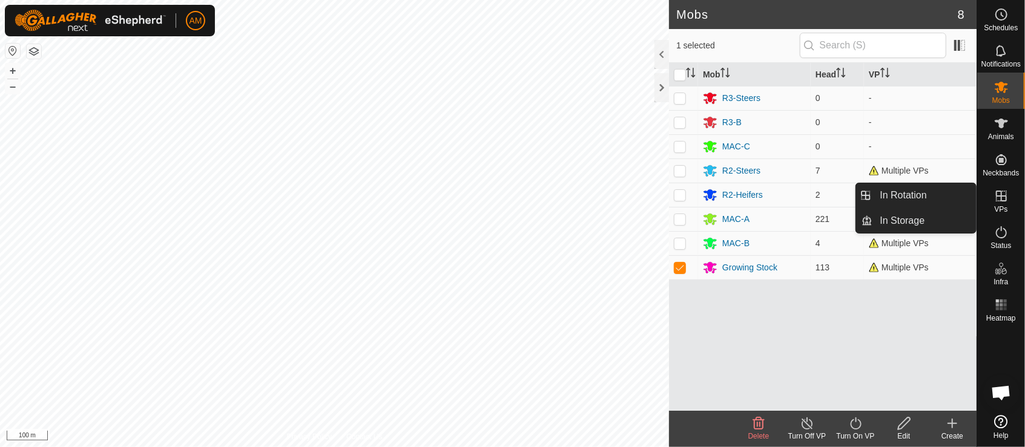
click at [956, 190] on link "In Rotation" at bounding box center [924, 195] width 103 height 24
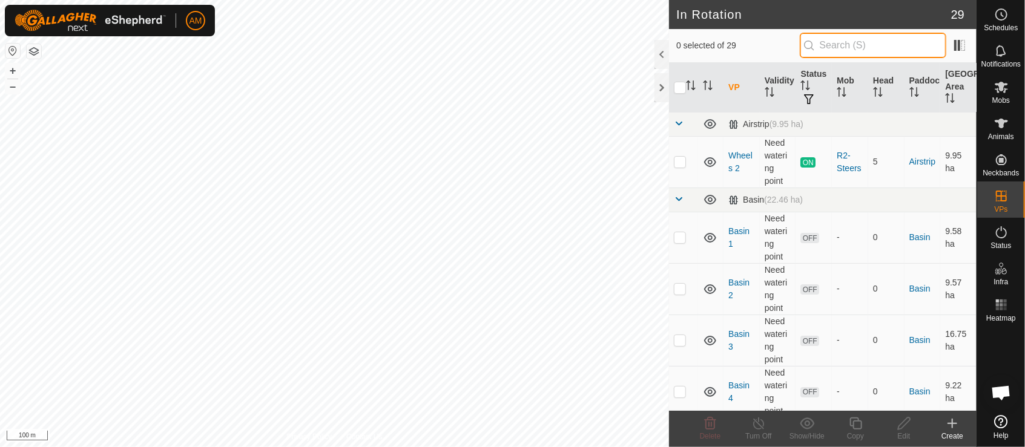
click at [858, 50] on input "text" at bounding box center [872, 45] width 146 height 25
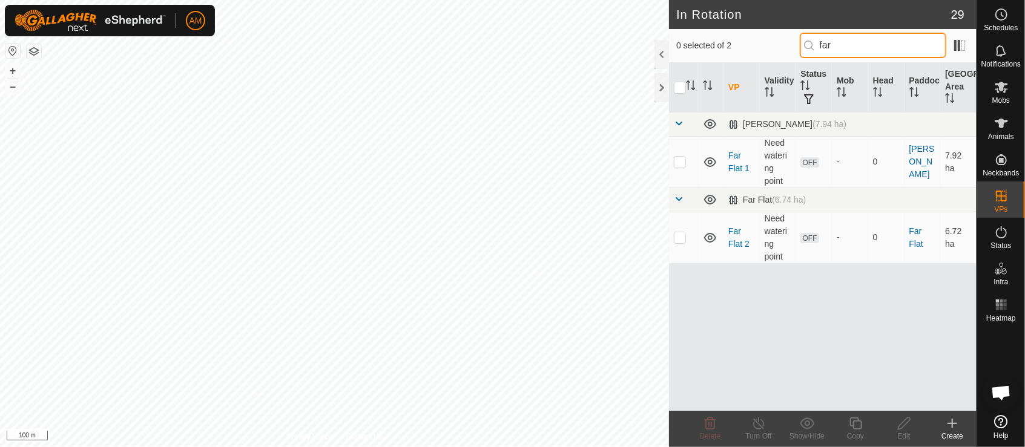
type input "far"
click at [678, 239] on p-checkbox at bounding box center [680, 237] width 12 height 10
checkbox input "true"
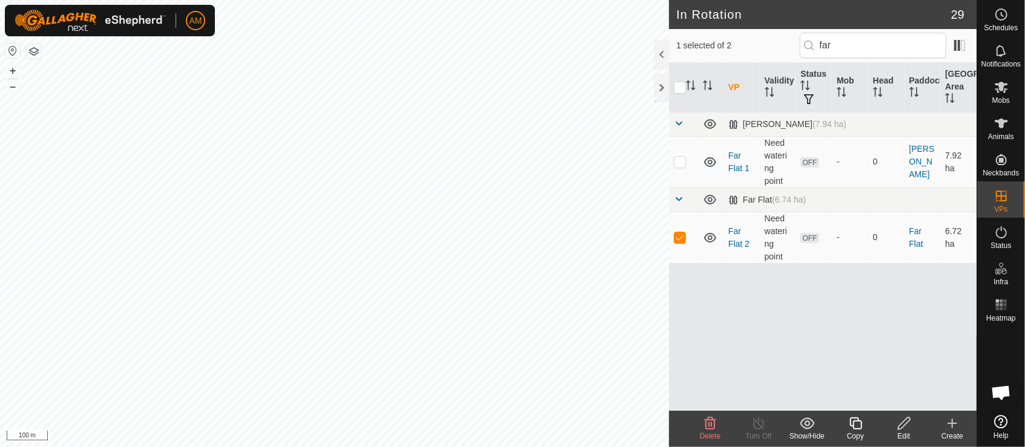
click at [850, 430] on icon at bounding box center [855, 423] width 15 height 15
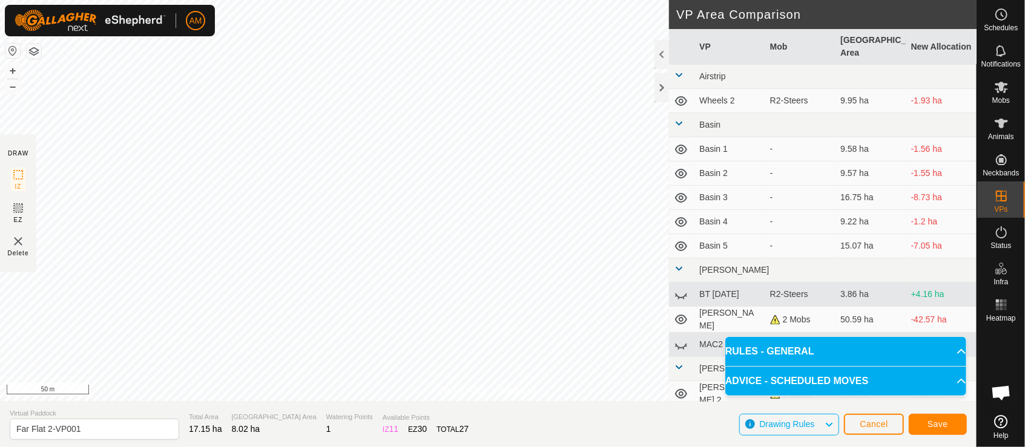
click at [212, 405] on div "Privacy Policy Contact Us Status: OFF Type: Inclusion Zone + – ⇧ i 50 m DRAW IZ…" at bounding box center [488, 223] width 976 height 447
drag, startPoint x: 99, startPoint y: 425, endPoint x: -5, endPoint y: 422, distance: 104.1
click at [0, 422] on html "AM Schedules Notifications Mobs Animals Neckbands VPs Status Infra Heatmap Help…" at bounding box center [512, 223] width 1025 height 447
type input "Dam 1"
click at [925, 432] on button "Save" at bounding box center [937, 424] width 58 height 21
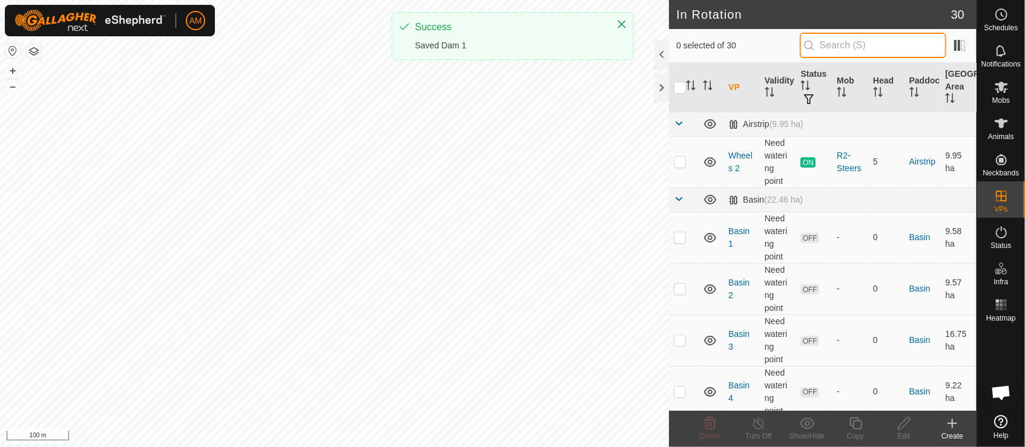
click at [838, 44] on input "text" at bounding box center [872, 45] width 146 height 25
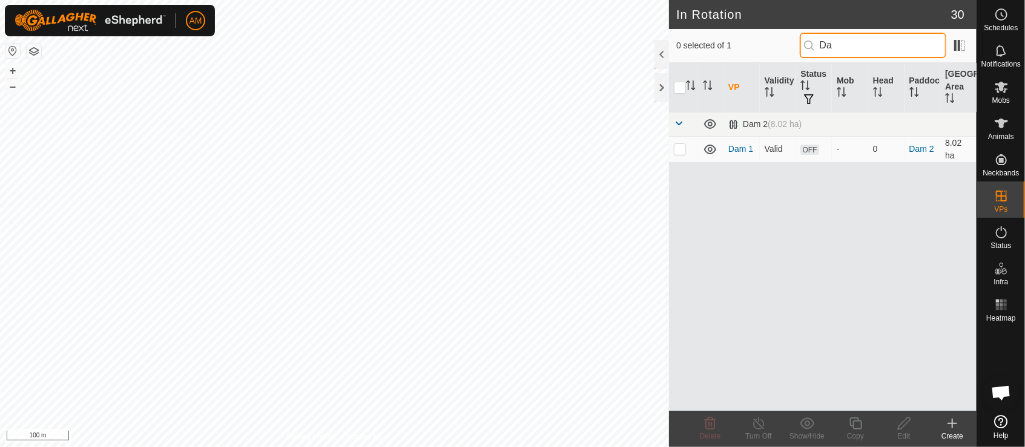
type input "Da"
click at [683, 149] on p-checkbox at bounding box center [680, 149] width 12 height 10
checkbox input "true"
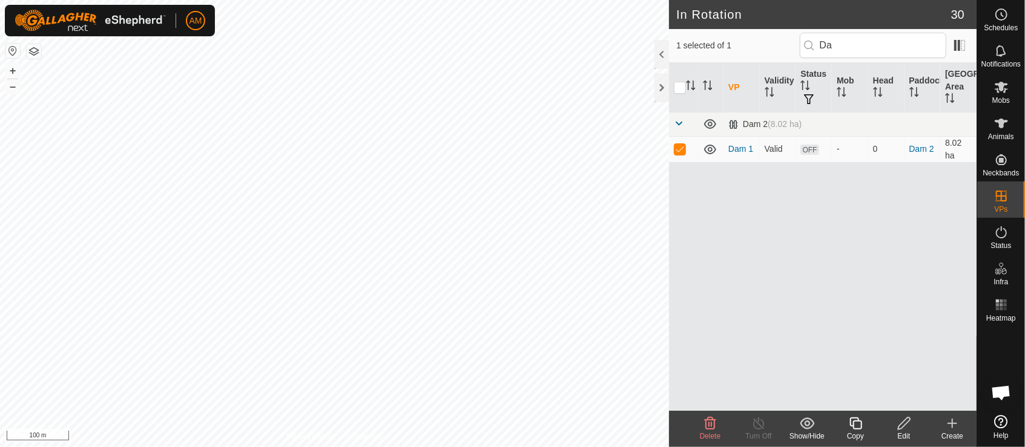
click at [853, 425] on icon at bounding box center [855, 424] width 12 height 12
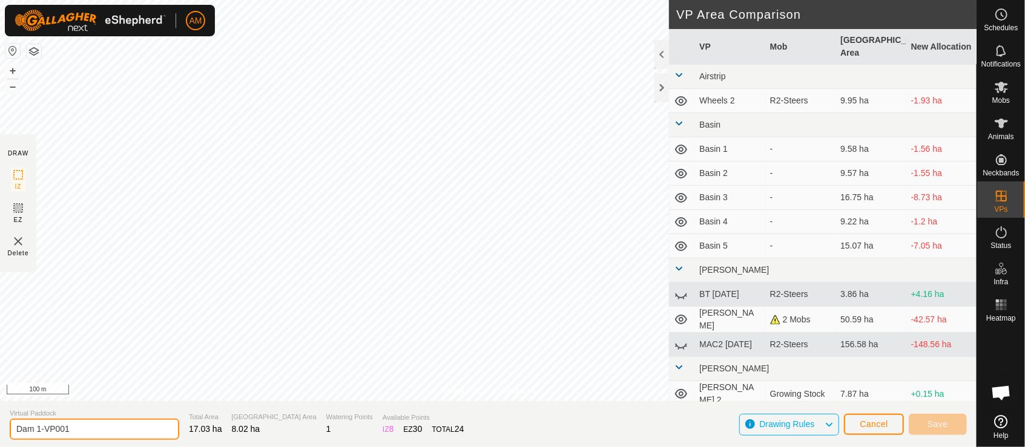
drag, startPoint x: 38, startPoint y: 420, endPoint x: 165, endPoint y: 425, distance: 127.2
click at [165, 425] on input "Dam 1-VP001" at bounding box center [94, 429] width 169 height 21
type input "Dam 1-VP001"
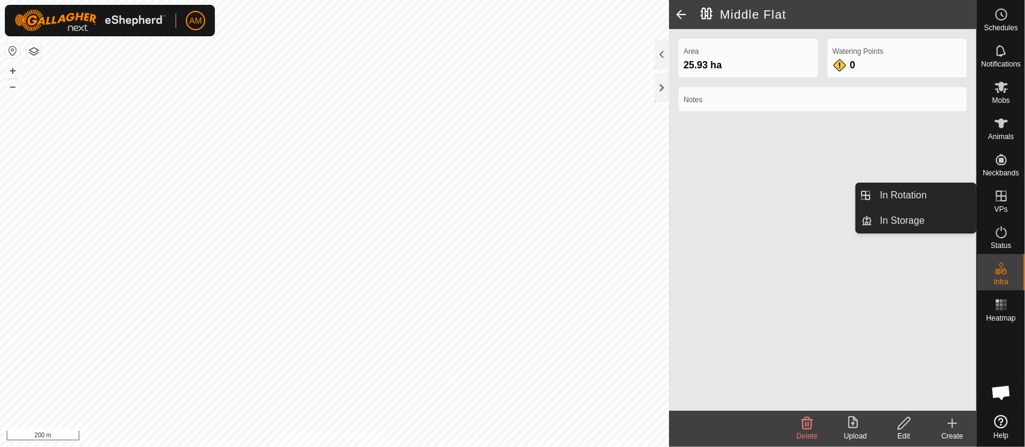
click at [1006, 209] on span "VPs" at bounding box center [1000, 209] width 13 height 7
click at [944, 195] on link "In Rotation" at bounding box center [924, 195] width 103 height 24
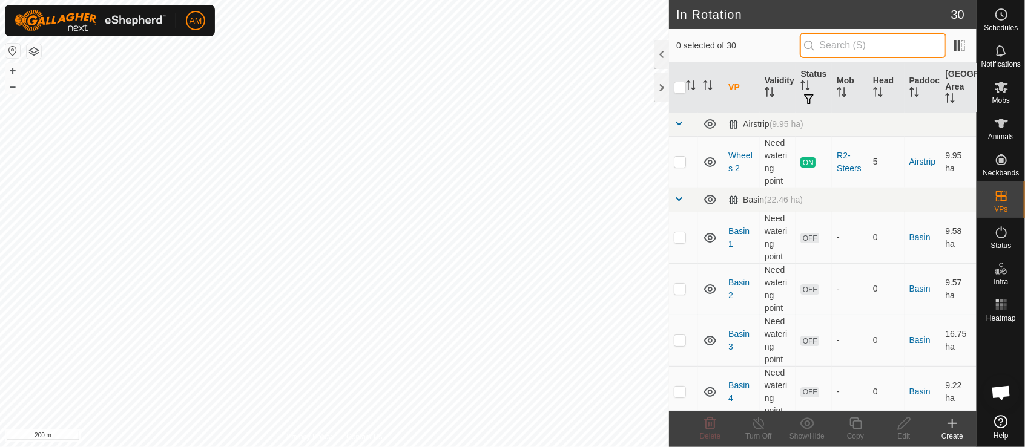
click at [842, 47] on input "text" at bounding box center [872, 45] width 146 height 25
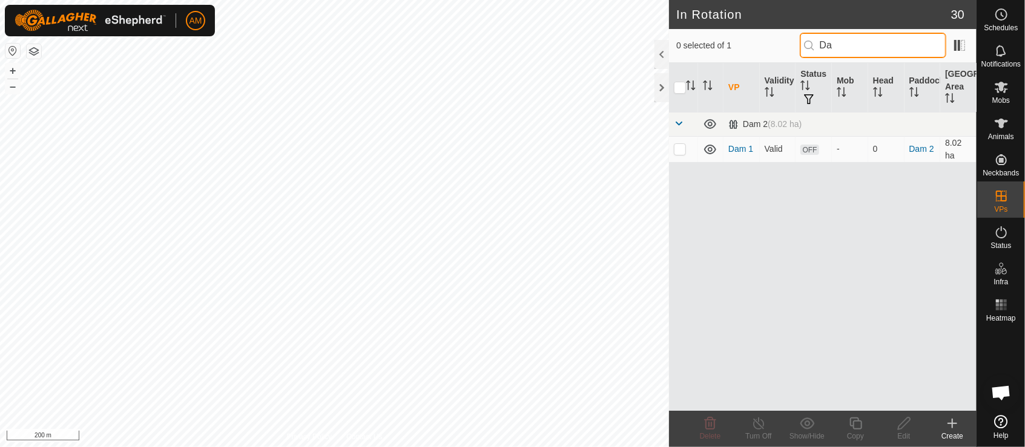
type input "Da"
click at [680, 149] on p-checkbox at bounding box center [680, 149] width 12 height 10
checkbox input "true"
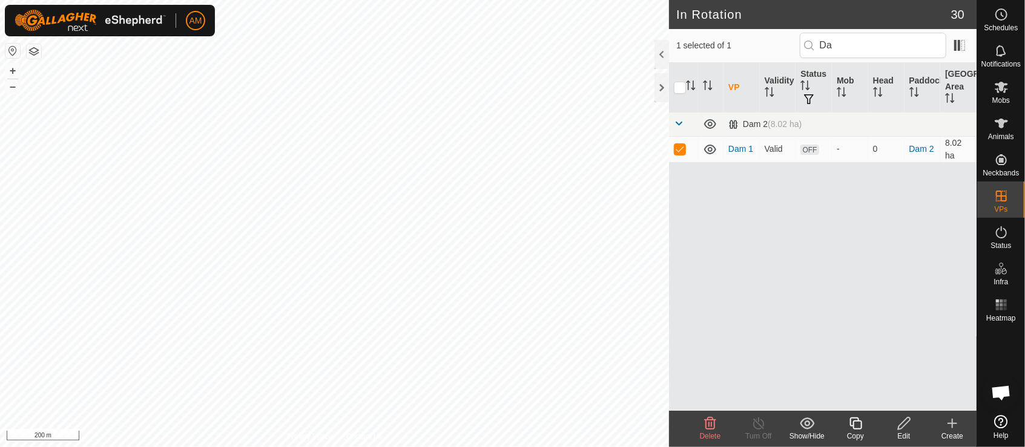
click at [902, 425] on icon at bounding box center [903, 423] width 15 height 15
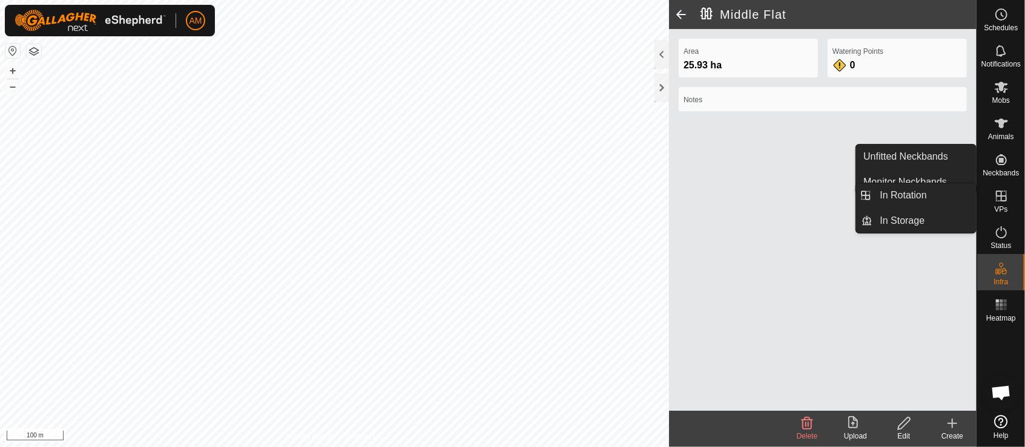
click at [935, 200] on link "In Rotation" at bounding box center [924, 195] width 103 height 24
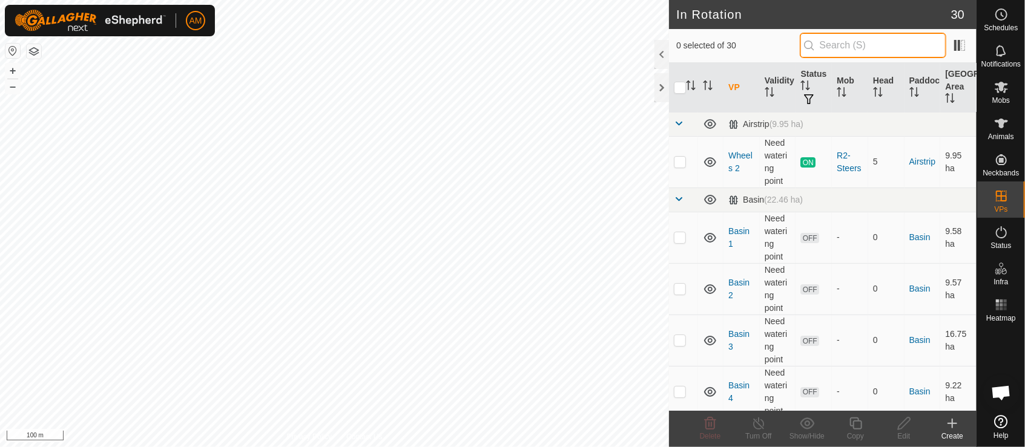
click at [844, 42] on input "text" at bounding box center [872, 45] width 146 height 25
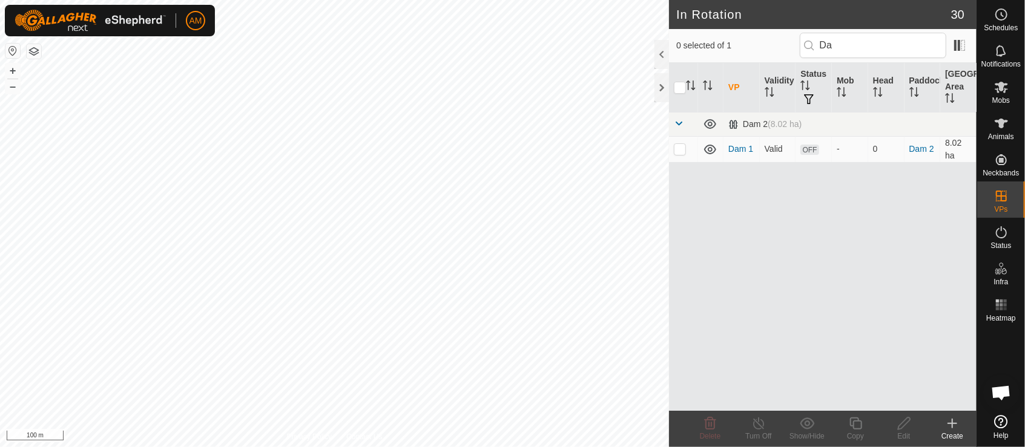
click at [692, 151] on td at bounding box center [683, 149] width 29 height 26
click at [846, 423] on copy-svg-icon at bounding box center [855, 423] width 48 height 15
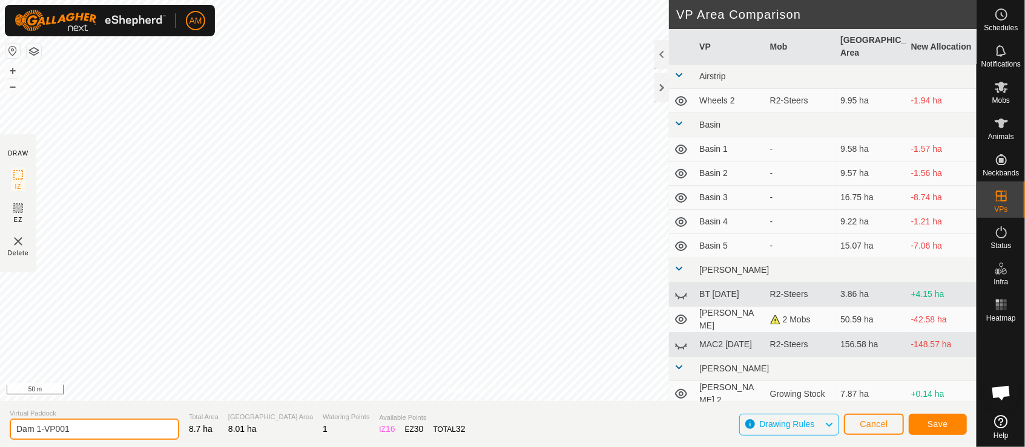
drag, startPoint x: 39, startPoint y: 425, endPoint x: 150, endPoint y: 448, distance: 113.6
click at [150, 447] on html "AM Schedules Notifications Mobs Animals Neckbands VPs Status Infra Heatmap Help…" at bounding box center [512, 223] width 1025 height 447
click at [939, 426] on span "Save" at bounding box center [937, 424] width 21 height 10
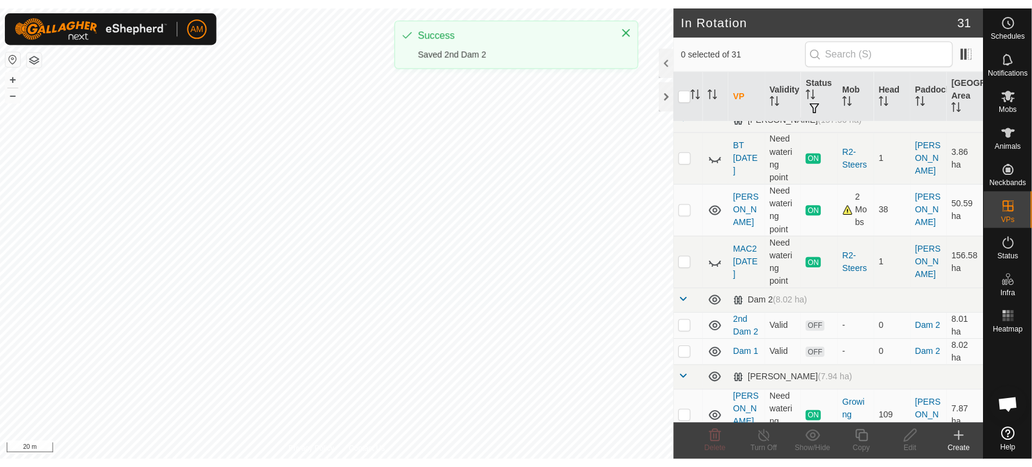
scroll to position [403, 0]
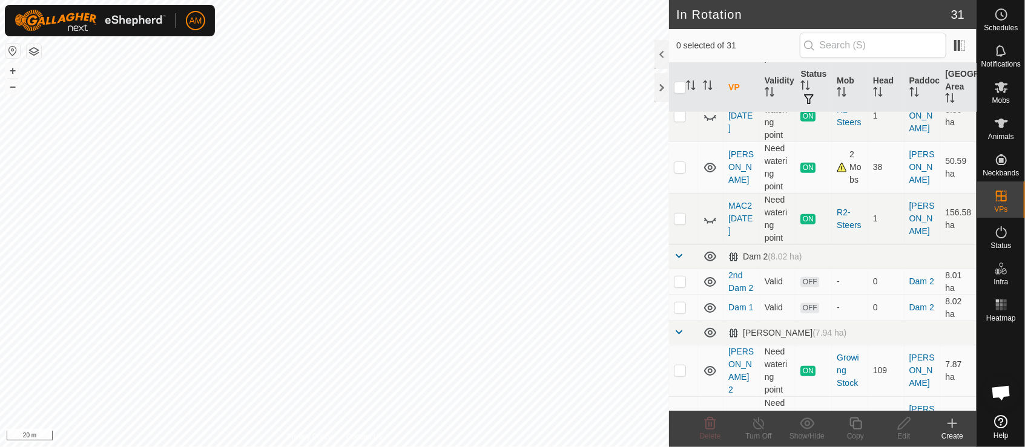
click at [684, 304] on p-checkbox at bounding box center [680, 308] width 12 height 10
click at [901, 431] on div "Edit" at bounding box center [903, 436] width 48 height 11
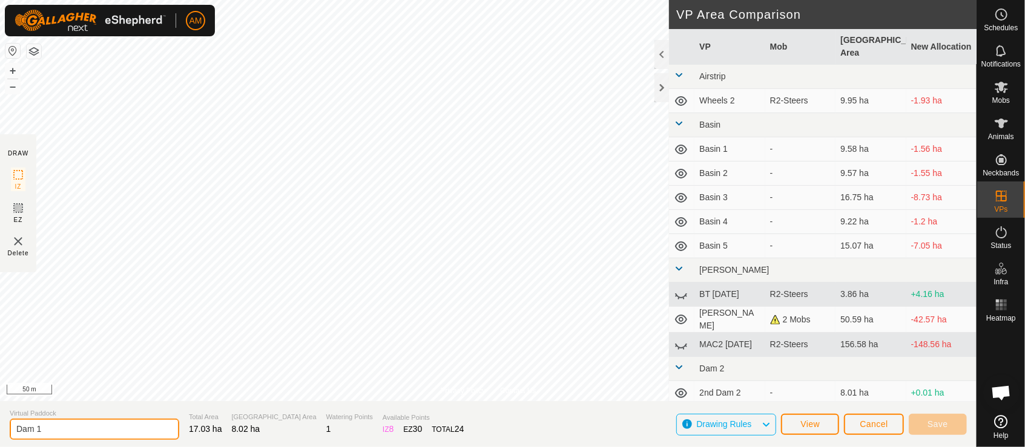
click at [18, 430] on input "Dam 1" at bounding box center [94, 429] width 169 height 21
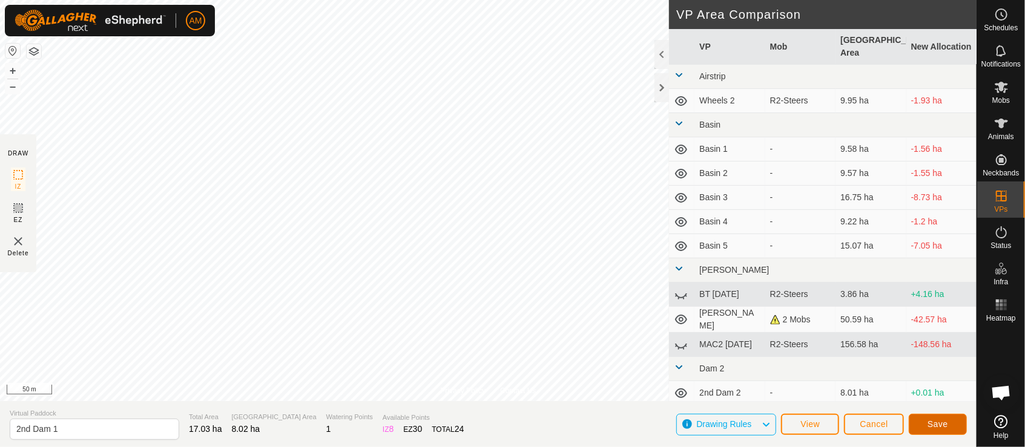
click at [933, 421] on span "Save" at bounding box center [937, 424] width 21 height 10
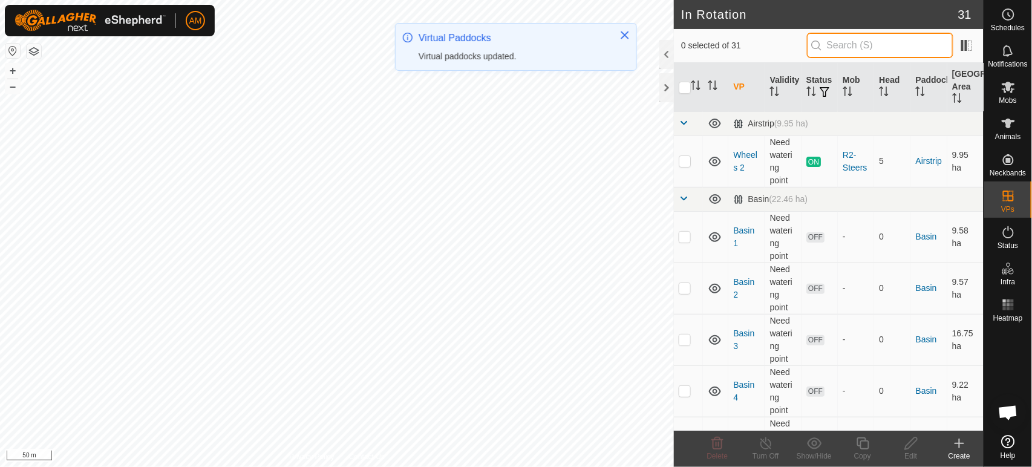
click at [855, 45] on input "text" at bounding box center [880, 45] width 146 height 25
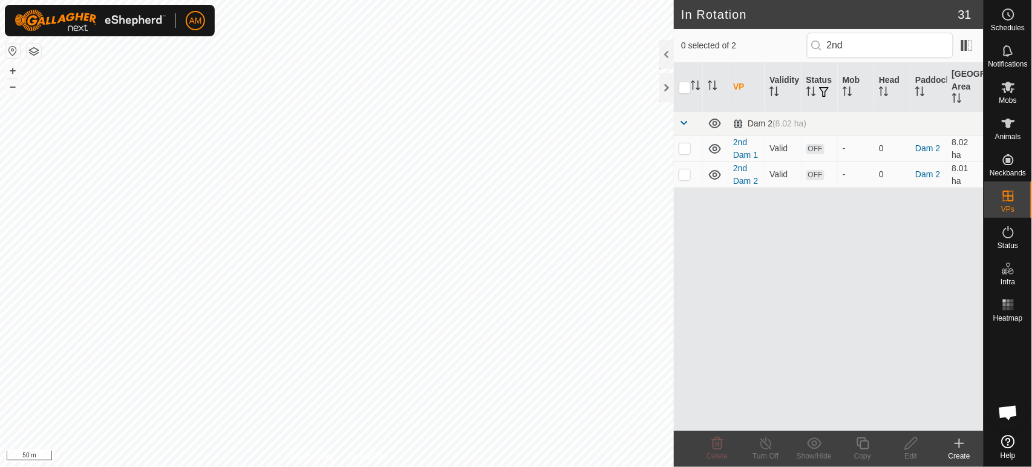
click at [689, 176] on p-checkbox at bounding box center [685, 174] width 12 height 10
click at [867, 447] on div "Copy" at bounding box center [863, 456] width 48 height 11
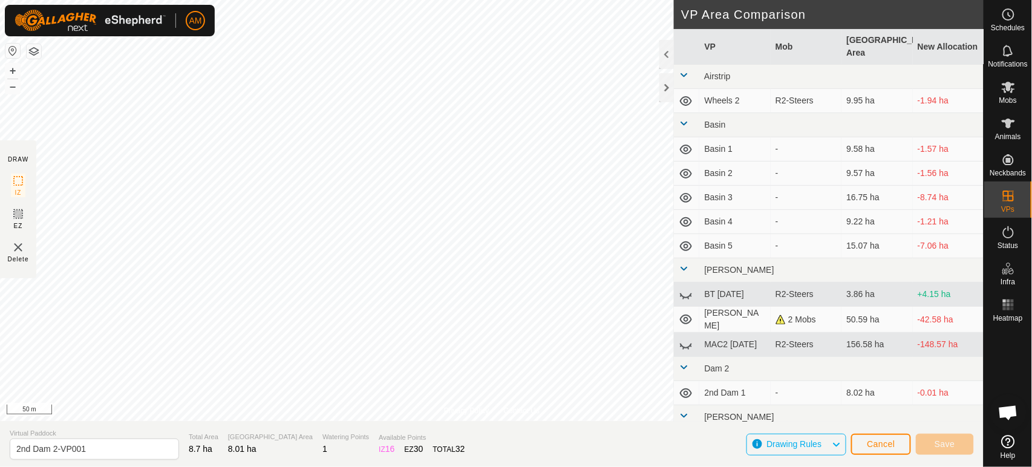
click at [312, 447] on div "Privacy Policy Contact Us Status: OFF Type: Inclusion Zone + – ⇧ i 50 m DRAW IZ…" at bounding box center [492, 233] width 984 height 467
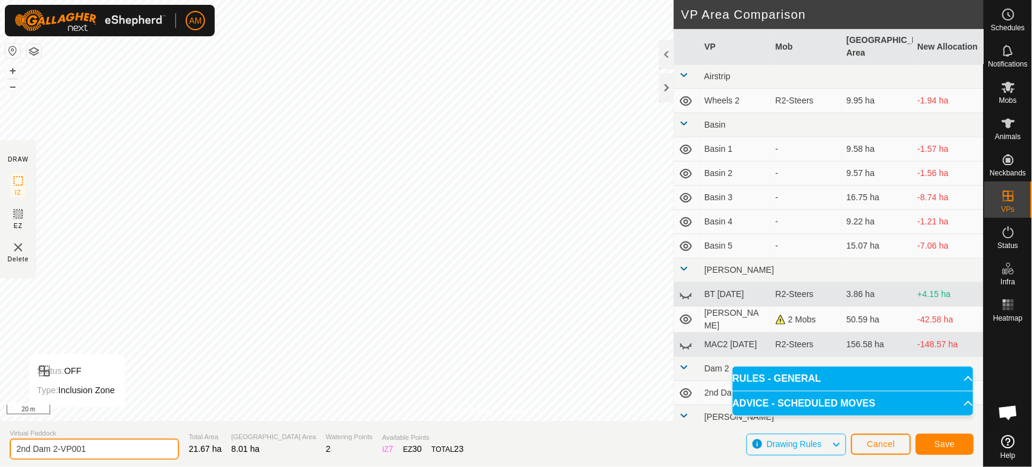
click at [22, 447] on input "2nd Dam 2-VP001" at bounding box center [94, 449] width 169 height 21
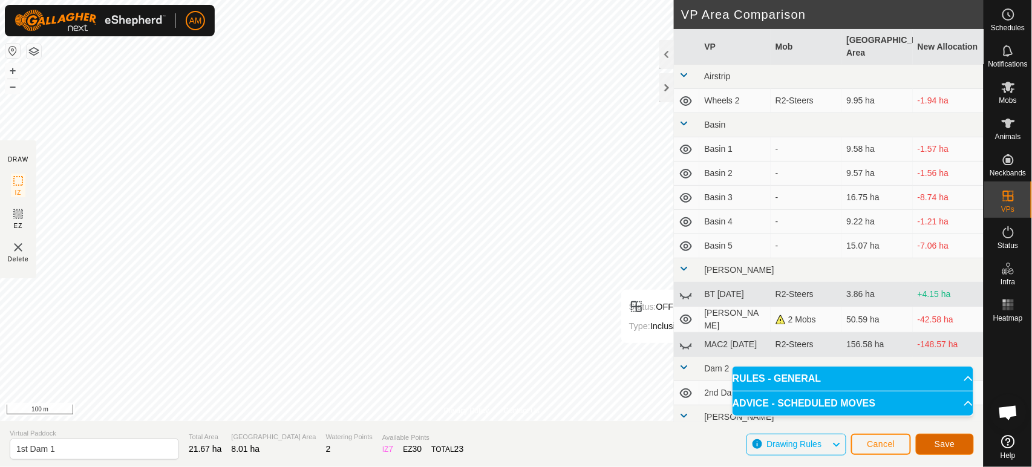
click at [937, 442] on span "Save" at bounding box center [945, 444] width 21 height 10
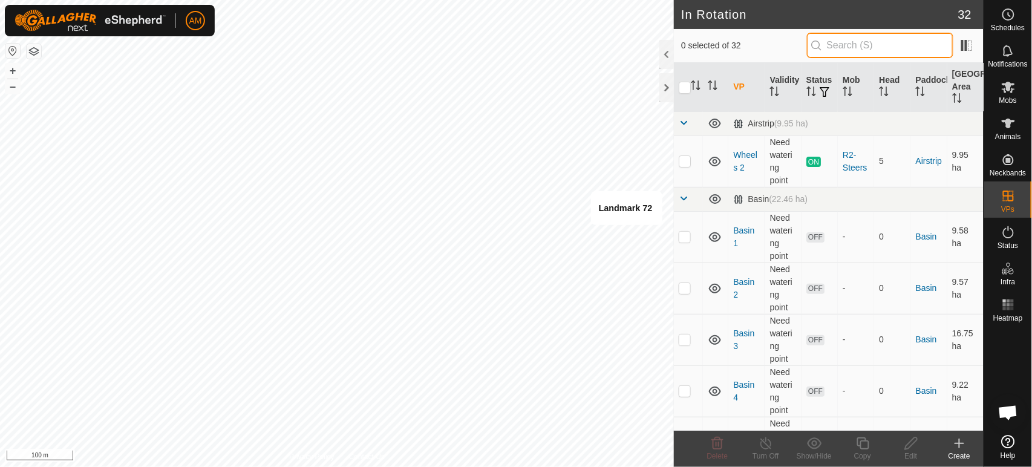
click at [850, 47] on input "text" at bounding box center [880, 45] width 146 height 25
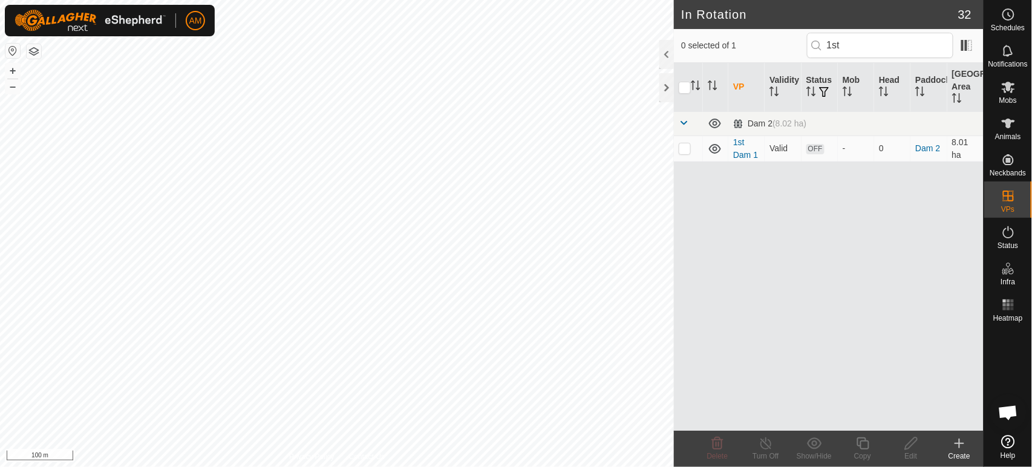
click at [692, 154] on td at bounding box center [688, 149] width 29 height 26
click at [862, 447] on div "Copy" at bounding box center [863, 456] width 48 height 11
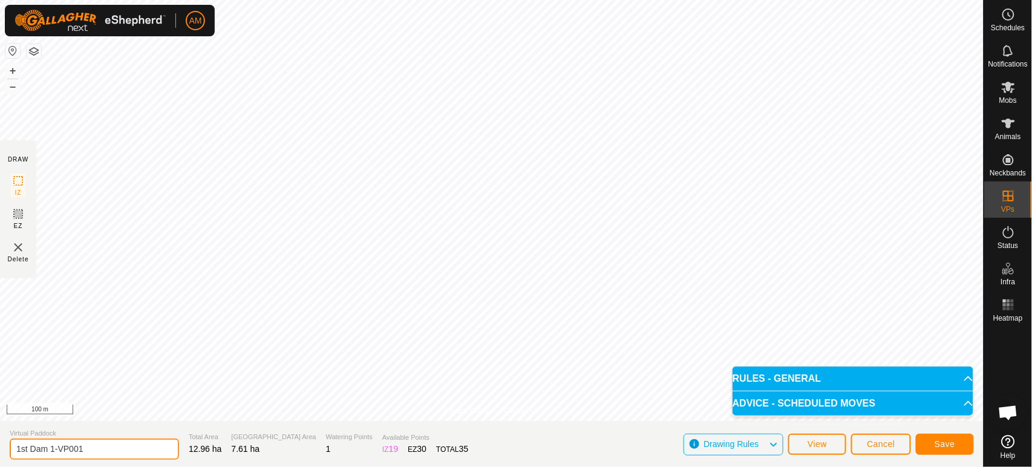
drag, startPoint x: 50, startPoint y: 444, endPoint x: 300, endPoint y: 458, distance: 250.3
click at [300, 447] on section "Virtual Paddock 1st Dam 1-VP001 Total Area 12.96 ha Grazing Area 7.61 ha Wateri…" at bounding box center [492, 444] width 984 height 46
click at [953, 442] on span "Save" at bounding box center [945, 444] width 21 height 10
